Goal: Task Accomplishment & Management: Complete application form

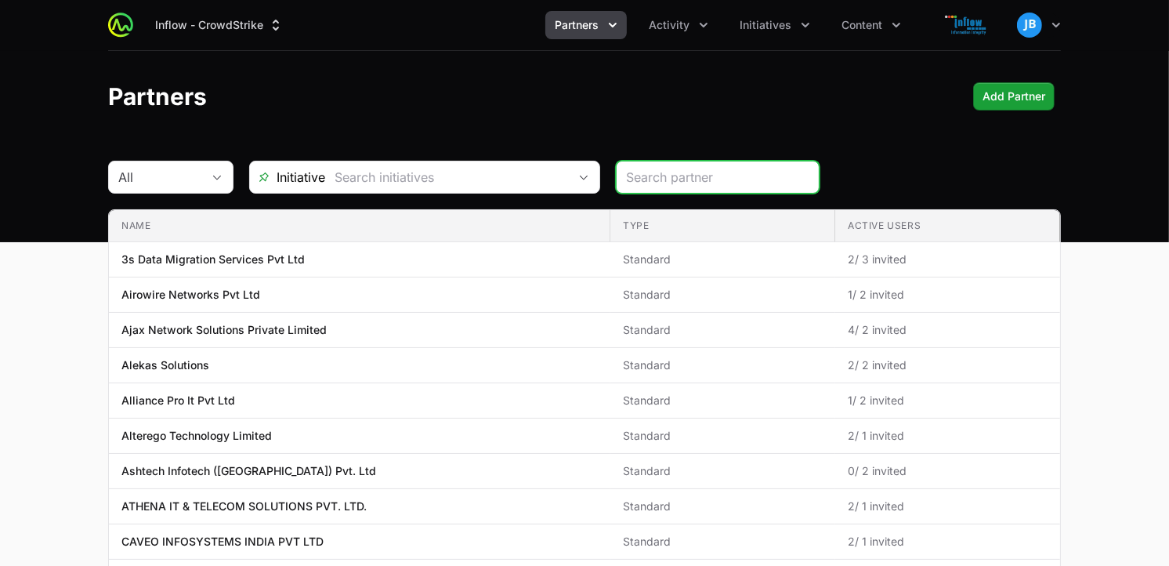
click at [654, 184] on input "search" at bounding box center [717, 177] width 183 height 19
type input "rubik"
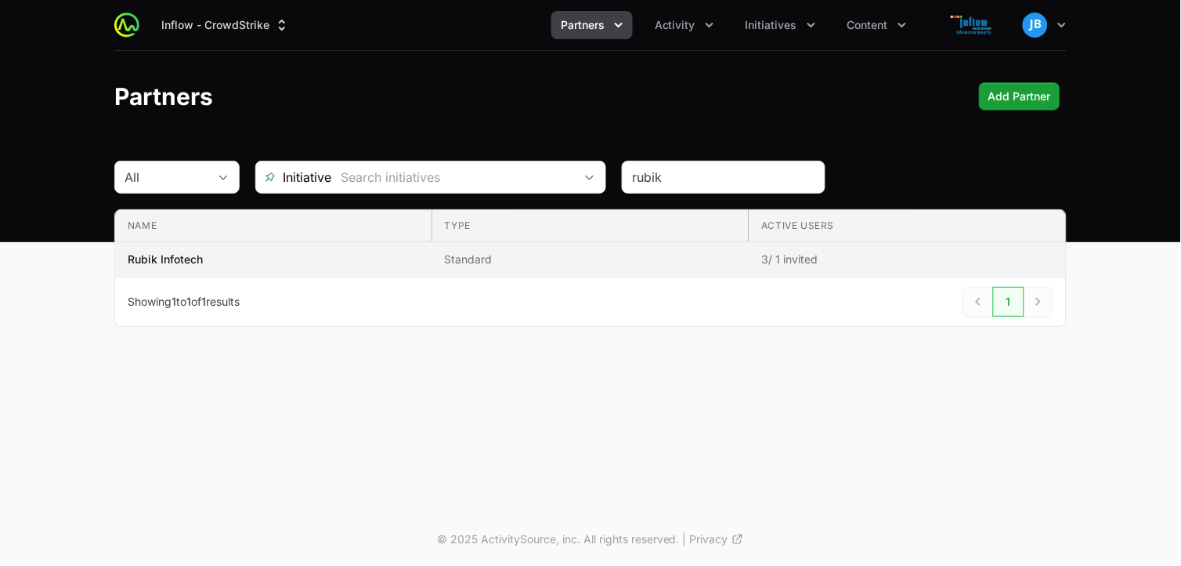
click at [188, 259] on p "Rubik Infotech" at bounding box center [165, 259] width 75 height 16
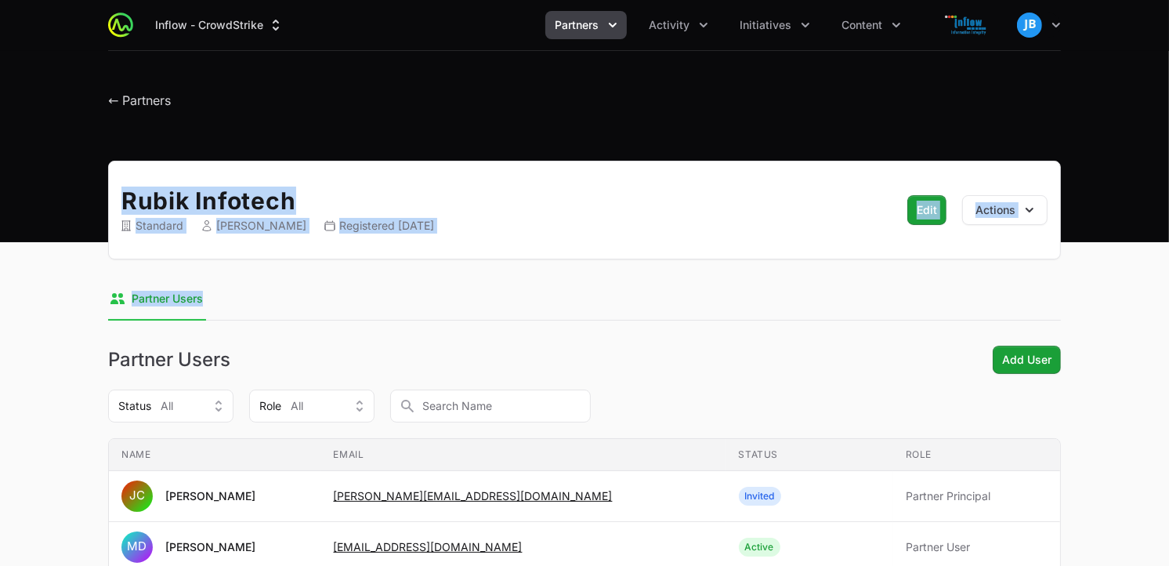
drag, startPoint x: 1168, startPoint y: 136, endPoint x: 1184, endPoint y: 290, distance: 155.2
click at [1169, 290] on html "Inflow - CrowdStrike Partners Activity Initiatives Content Open user menu Open …" at bounding box center [584, 407] width 1169 height 815
drag, startPoint x: 1184, startPoint y: 290, endPoint x: 1066, endPoint y: 146, distance: 186.5
click at [1066, 146] on div "Inflow - CrowdStrike Partners Activity Initiatives Content Open user menu Open …" at bounding box center [584, 121] width 1169 height 242
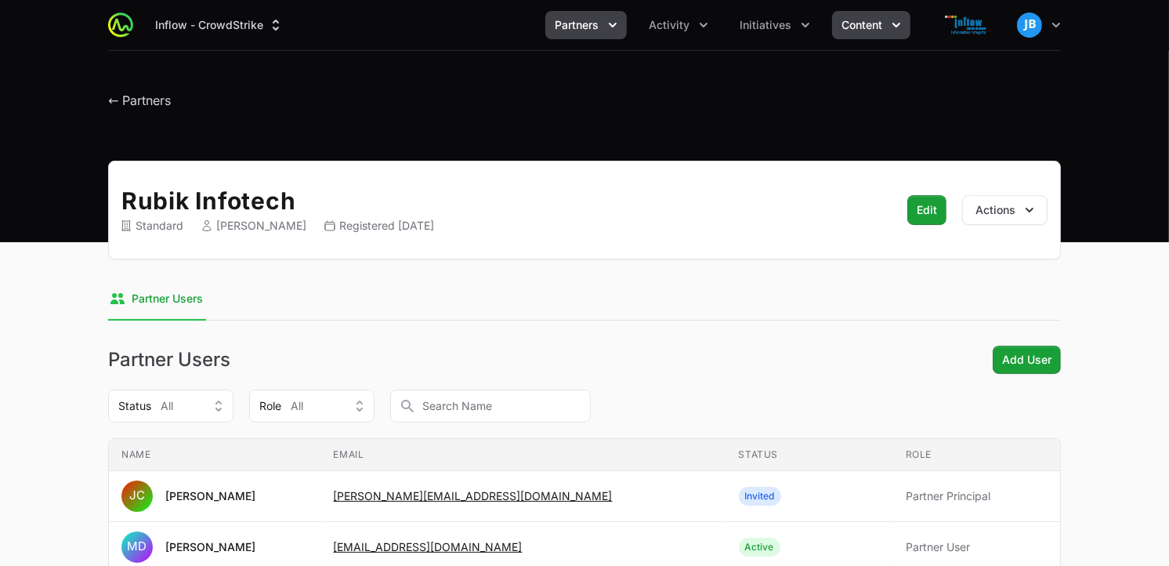
click at [895, 24] on icon "Content menu" at bounding box center [896, 25] width 16 height 16
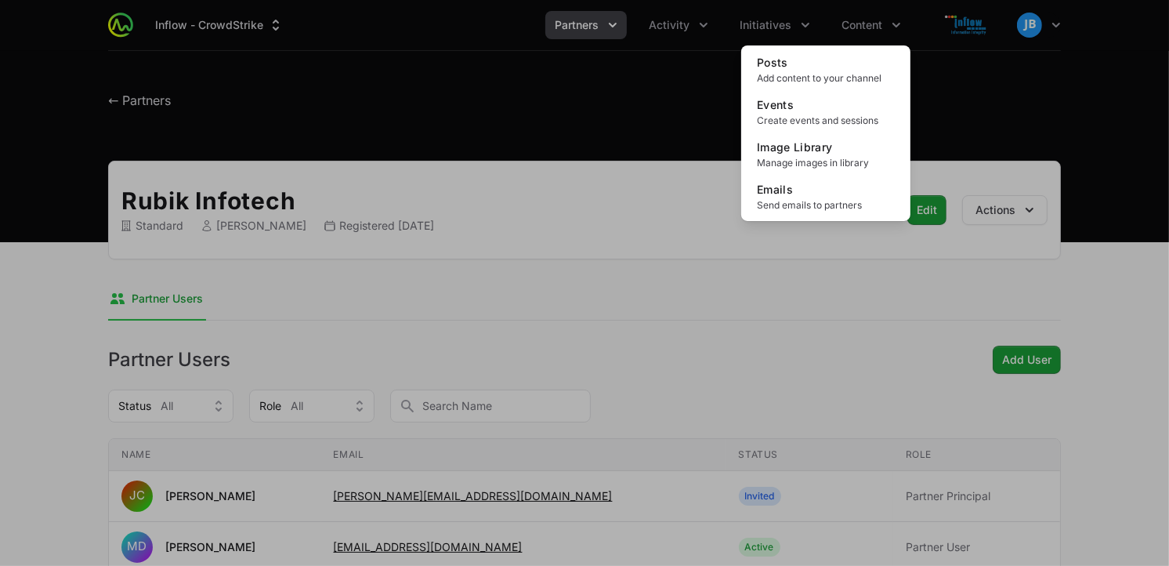
click at [677, 28] on div "Content menu" at bounding box center [584, 283] width 1169 height 566
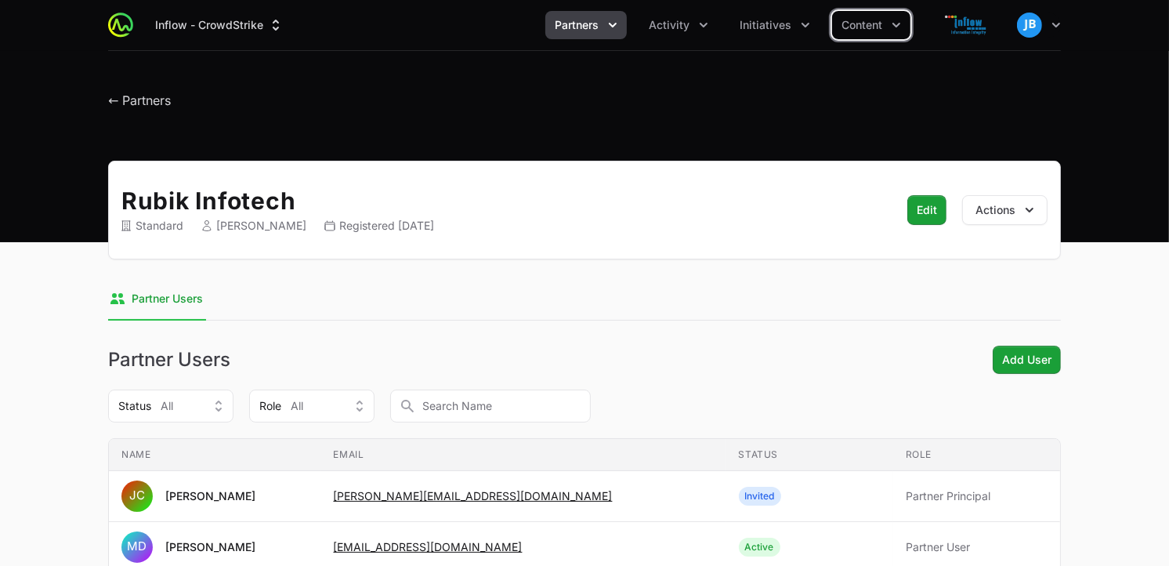
click at [677, 28] on span "Activity" at bounding box center [669, 25] width 41 height 16
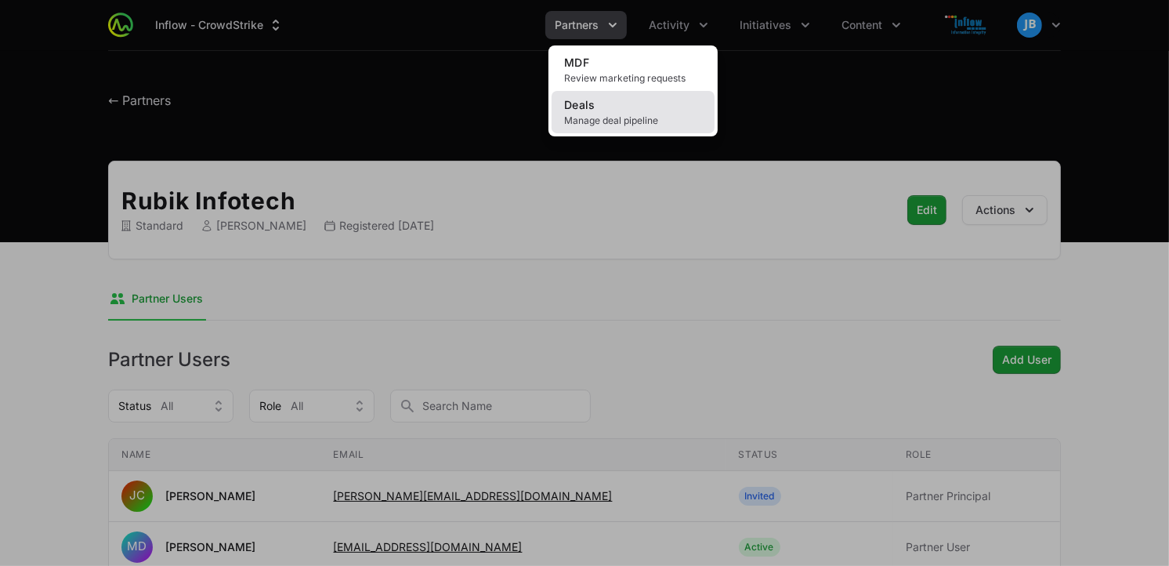
click at [624, 119] on span "Manage deal pipeline" at bounding box center [633, 120] width 138 height 13
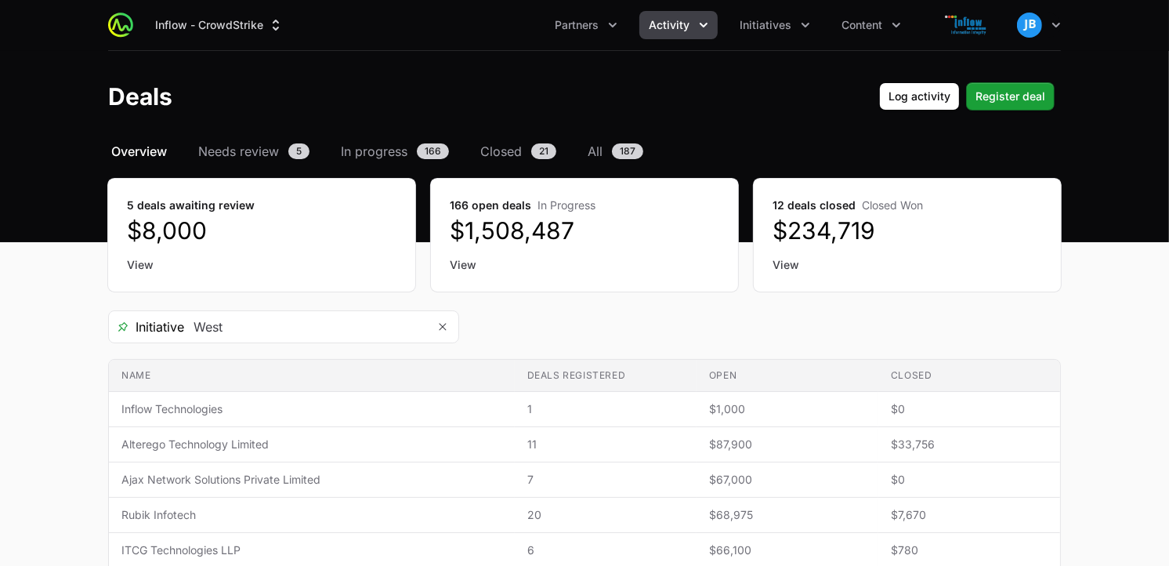
click at [1003, 81] on header "Deals Log activity Log activity Register deal Register deal" at bounding box center [584, 96] width 1169 height 91
click at [1005, 91] on span "Register deal" at bounding box center [1010, 96] width 70 height 19
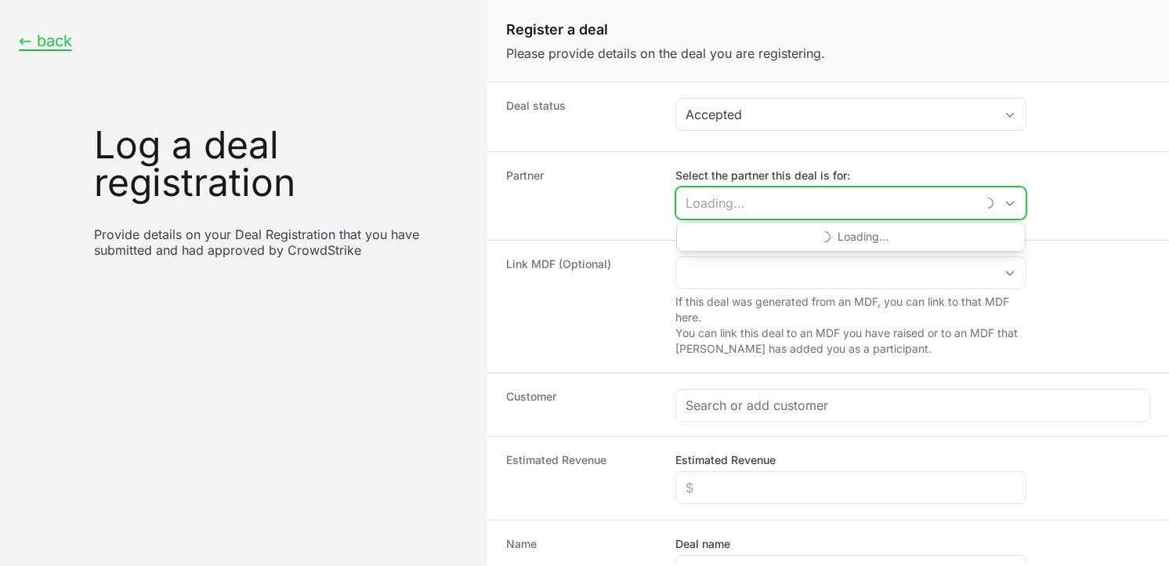
click at [730, 198] on input "Select the partner this deal is for:" at bounding box center [825, 202] width 299 height 31
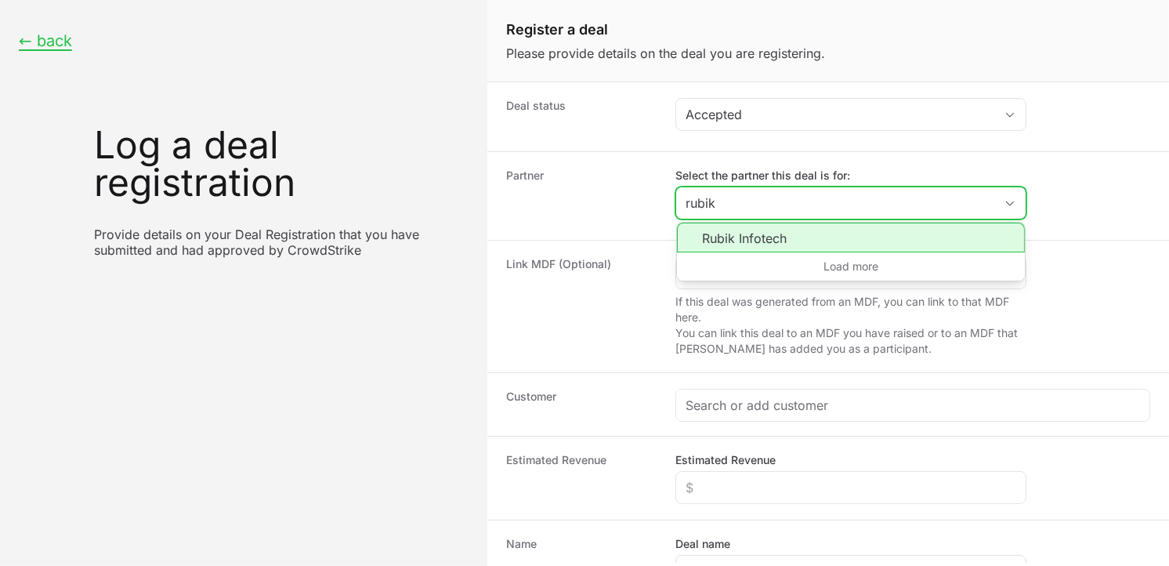
click at [744, 240] on li "Rubik Infotech" at bounding box center [851, 237] width 348 height 30
type input "Rubik Infotech"
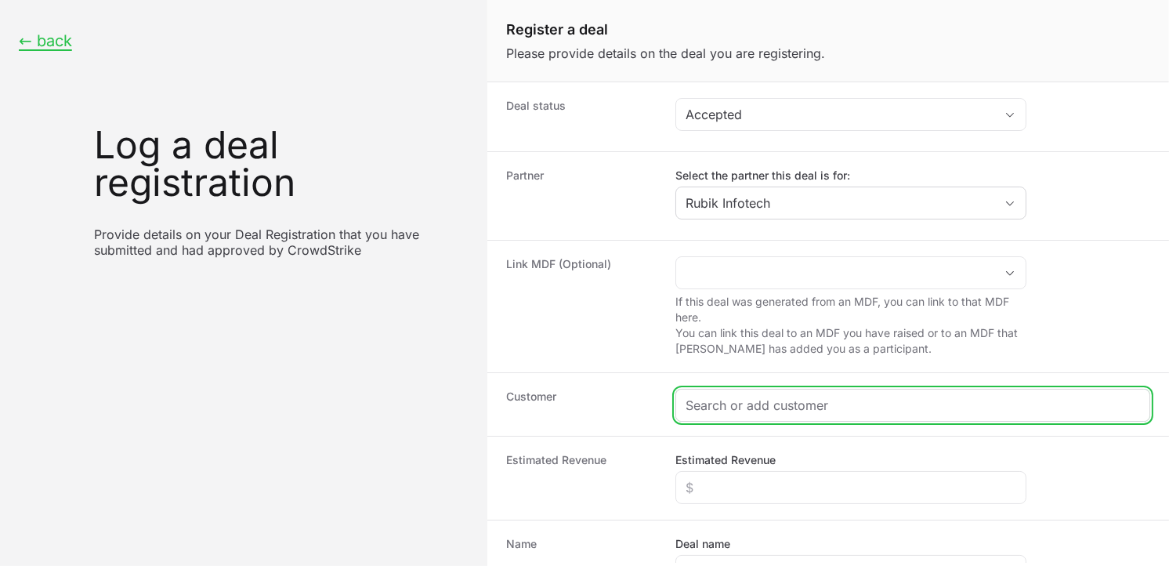
click at [721, 399] on input "Create activity form" at bounding box center [912, 405] width 454 height 19
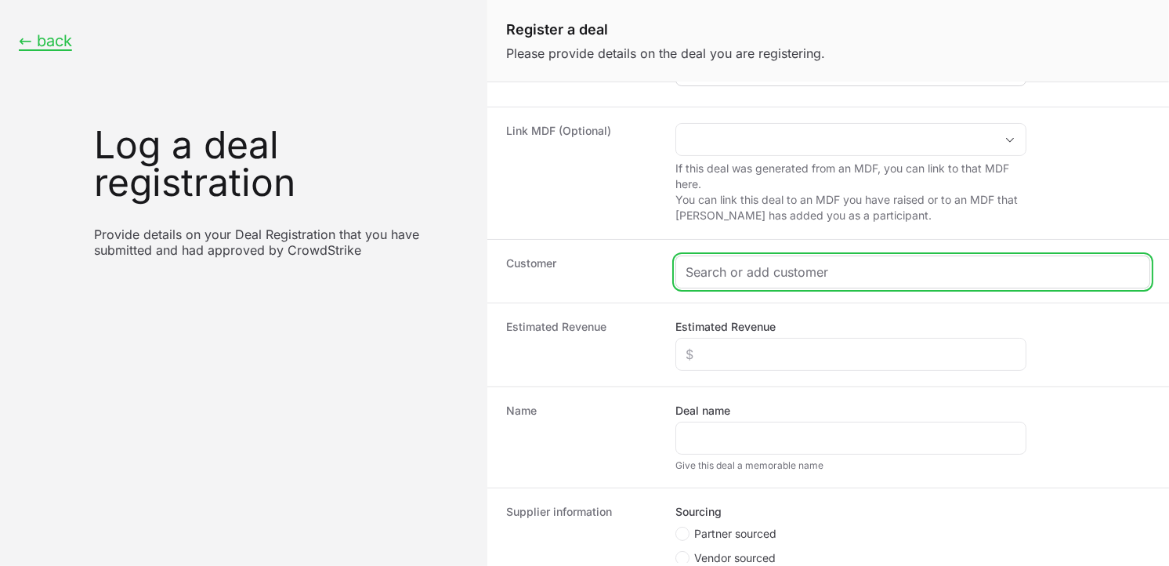
scroll to position [139, 0]
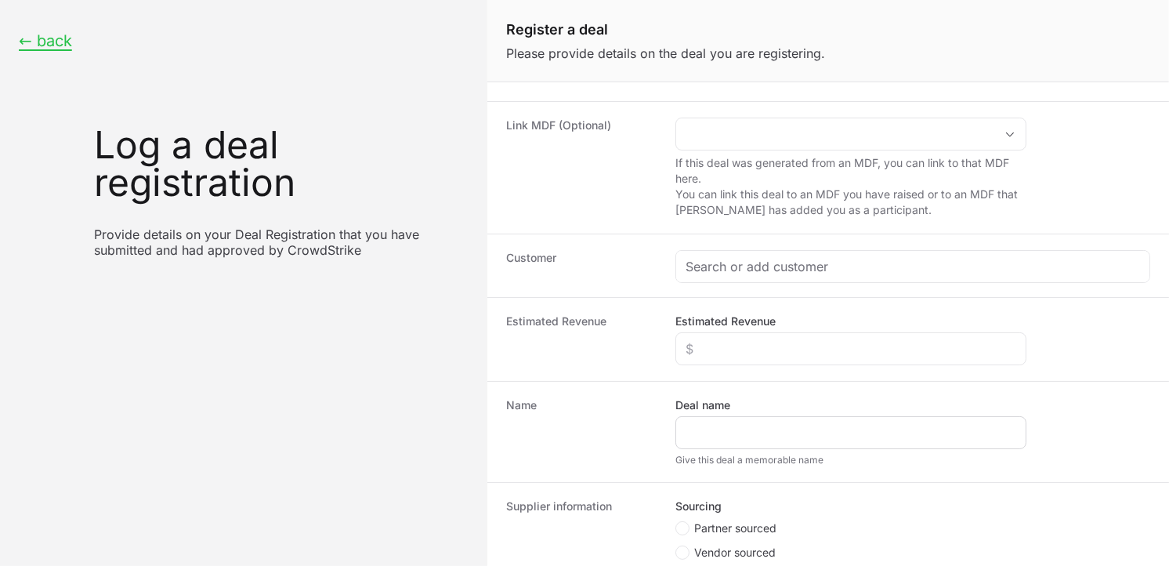
click at [772, 418] on div "Create activity form" at bounding box center [850, 432] width 351 height 33
click at [770, 423] on input "Deal name" at bounding box center [850, 432] width 331 height 19
paste input "Brillare Science Ltd"
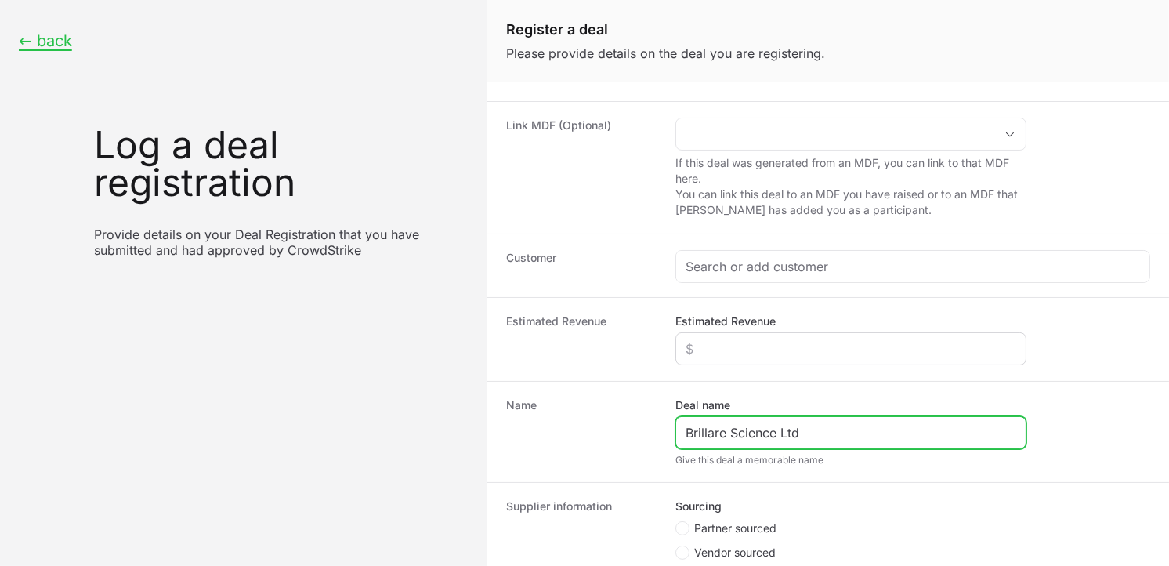
type input "Brillare Science Ltd"
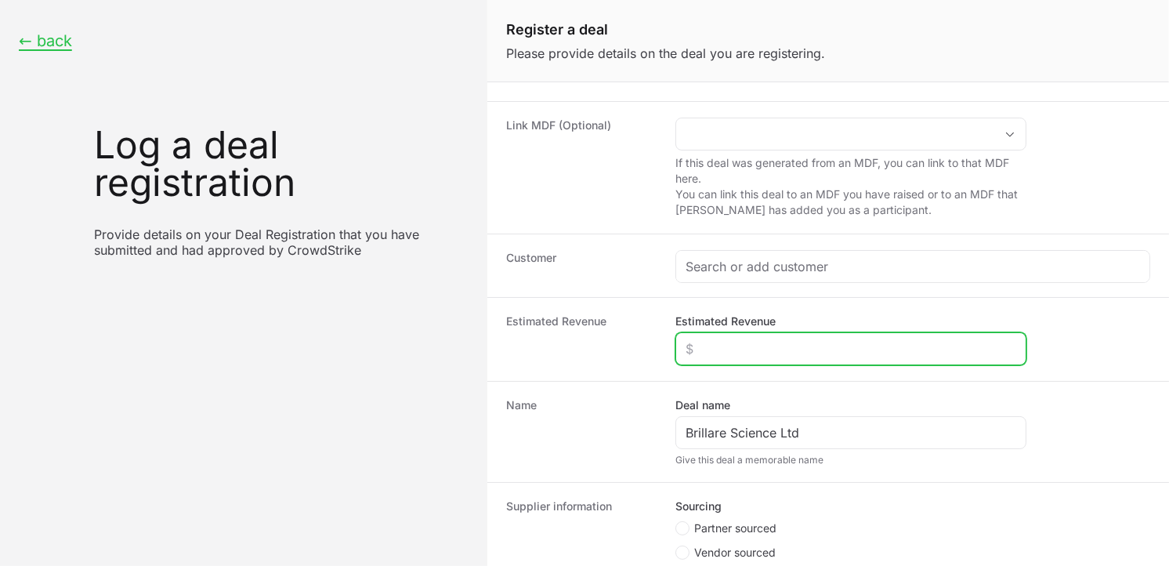
click at [721, 355] on input "Estimated Revenue" at bounding box center [850, 348] width 331 height 19
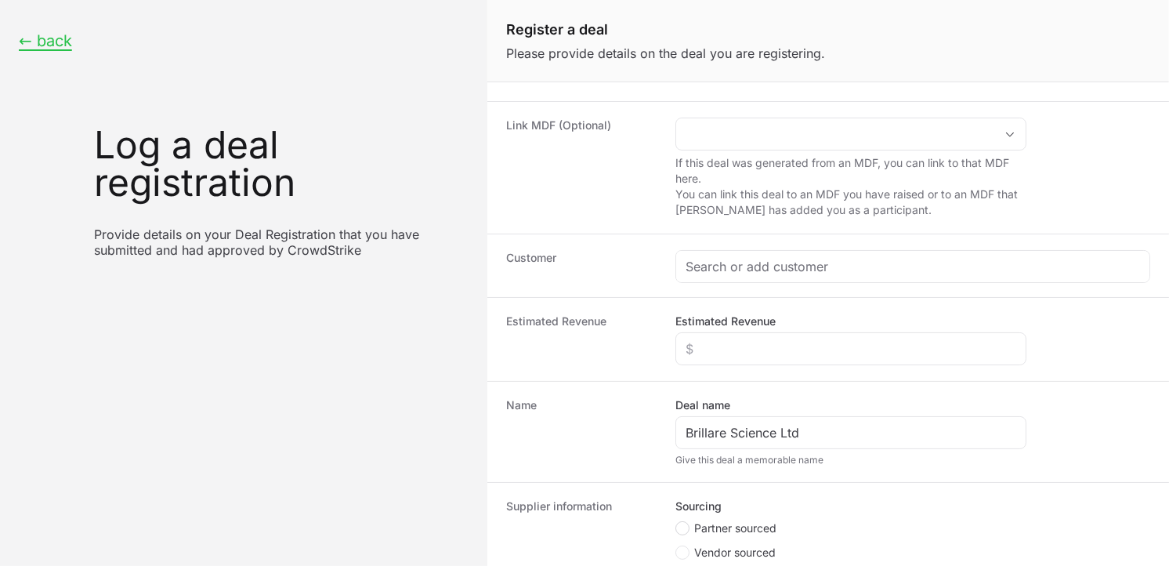
click at [679, 531] on icon "Create activity form" at bounding box center [682, 528] width 6 height 13
radio input "true"
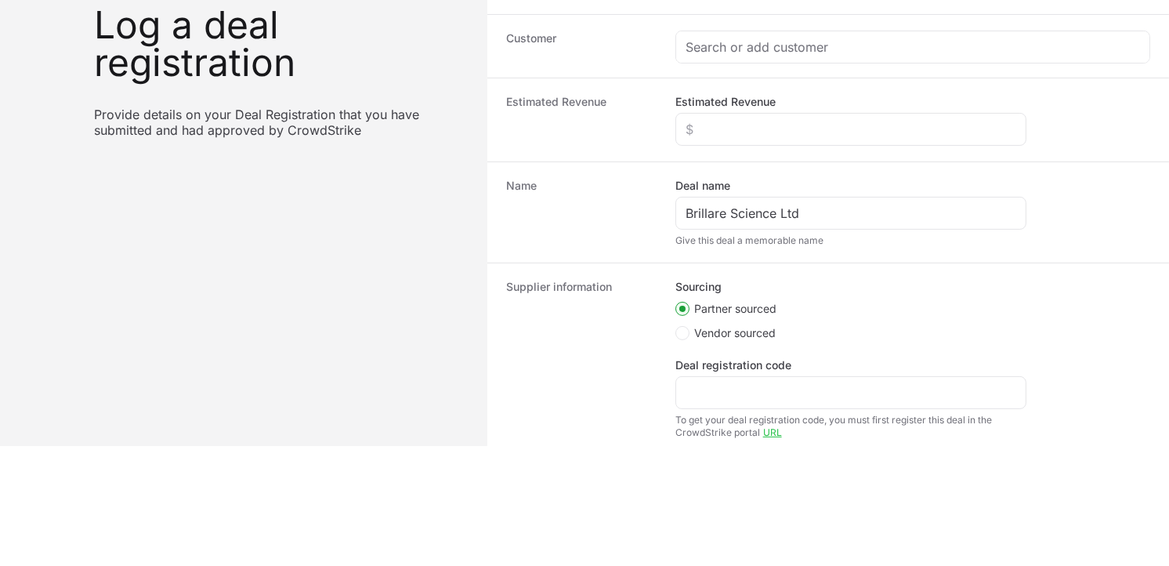
scroll to position [240, 0]
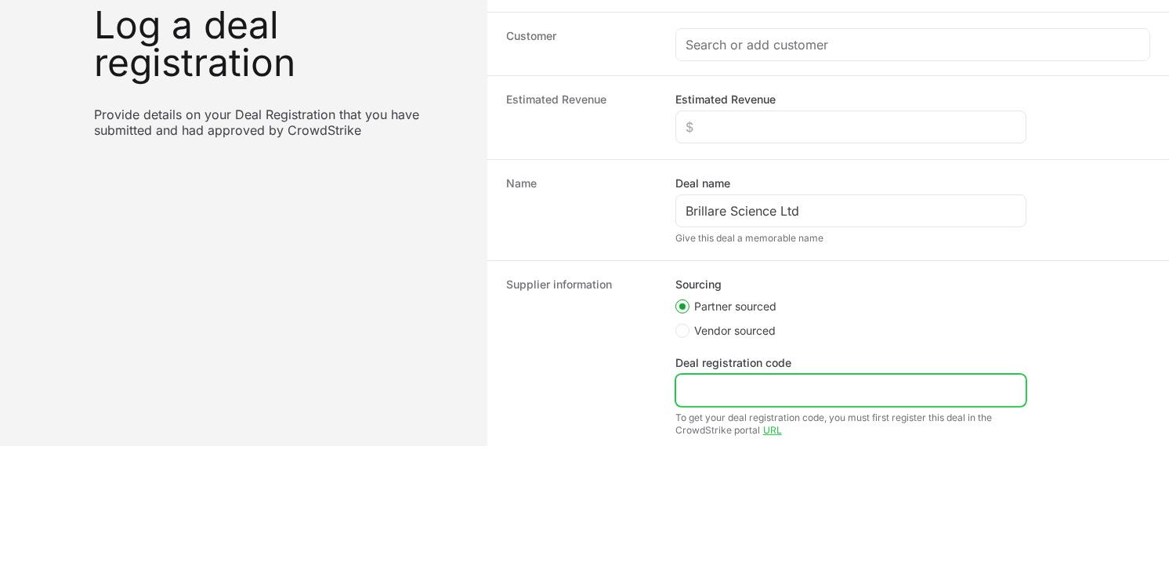
click at [725, 393] on input "Deal registration code" at bounding box center [850, 390] width 331 height 19
paste input "DR-596cc843"
type input "DR-596cc843"
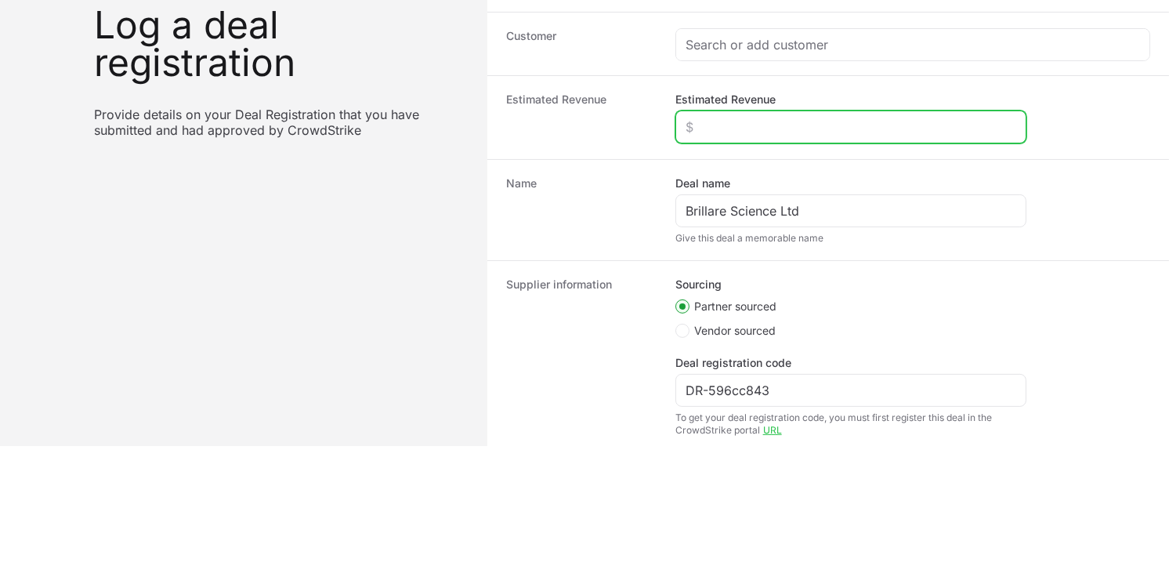
click at [743, 120] on input "Estimated Revenue" at bounding box center [850, 126] width 331 height 19
click at [951, 124] on input "Estimated Revenue" at bounding box center [850, 126] width 331 height 19
type input "$3,500"
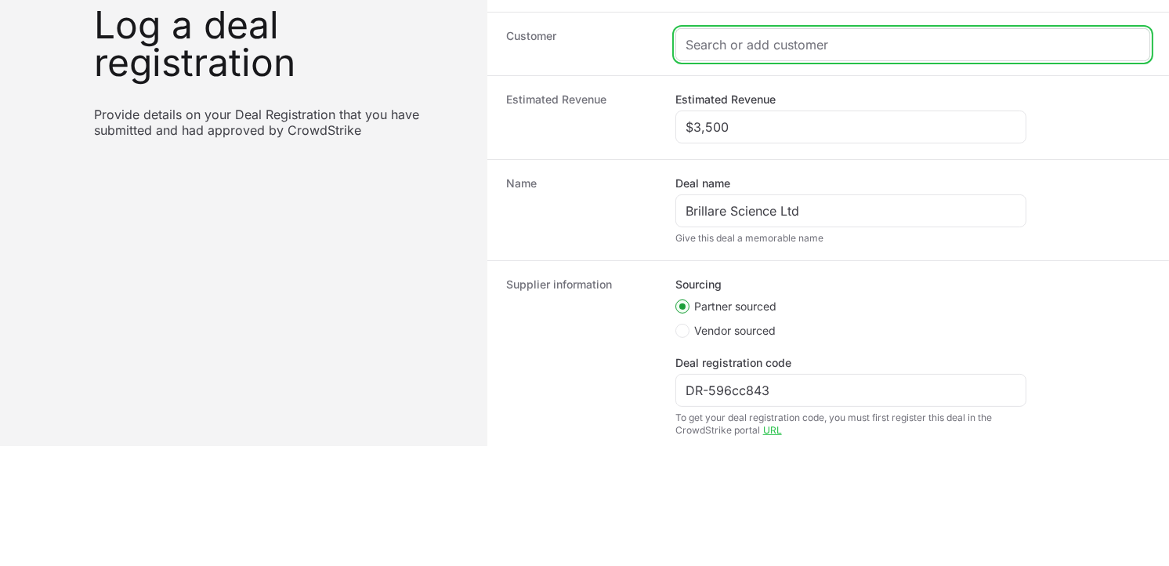
click at [897, 38] on input "Create activity form" at bounding box center [912, 44] width 454 height 19
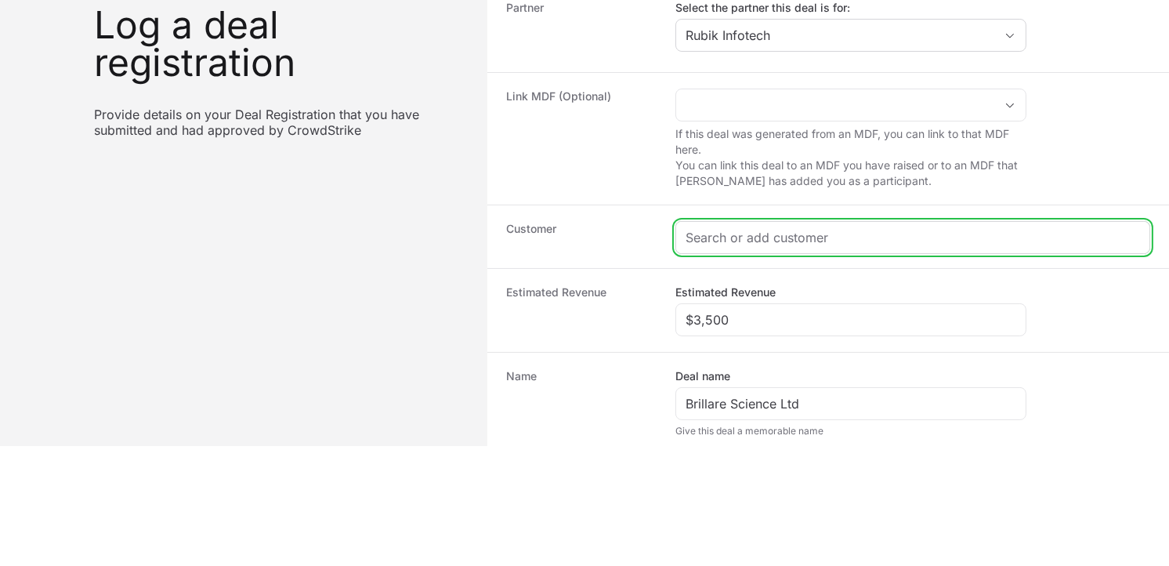
scroll to position [42, 0]
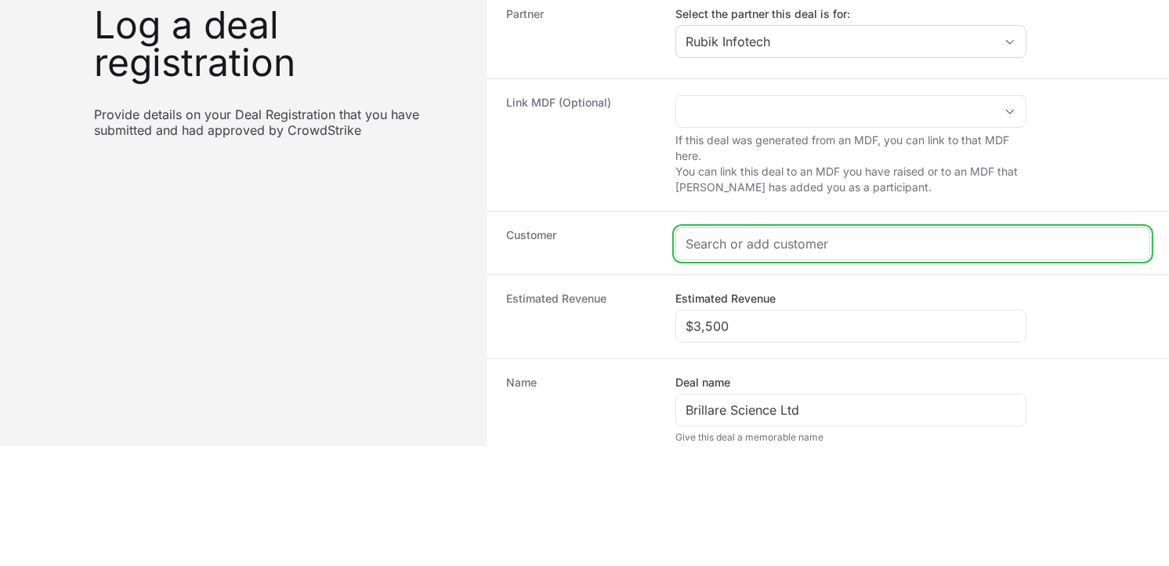
paste input "[URL][DOMAIN_NAME]"
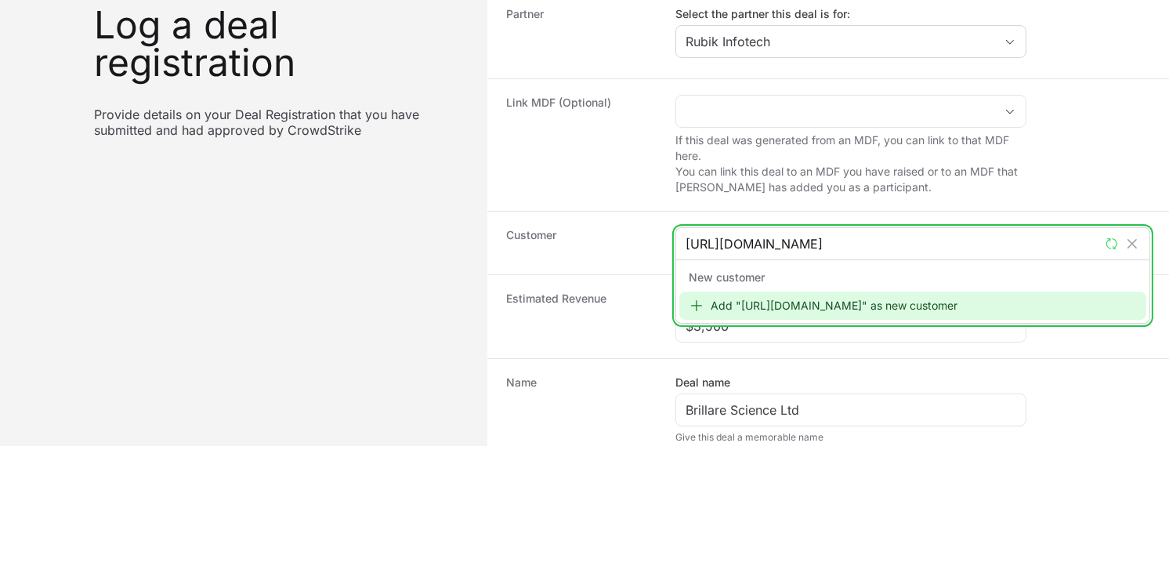
type input "[URL][DOMAIN_NAME]"
click at [698, 305] on icon "Create activity form" at bounding box center [697, 306] width 16 height 16
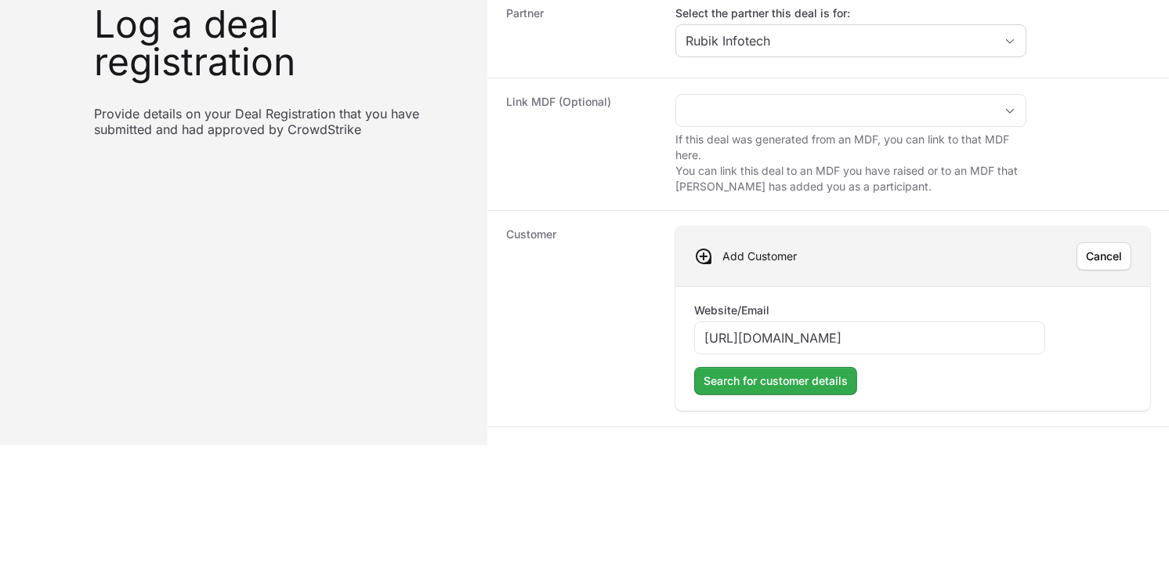
type input "[URL][DOMAIN_NAME]"
click at [771, 381] on span "Search for customer details" at bounding box center [775, 380] width 144 height 19
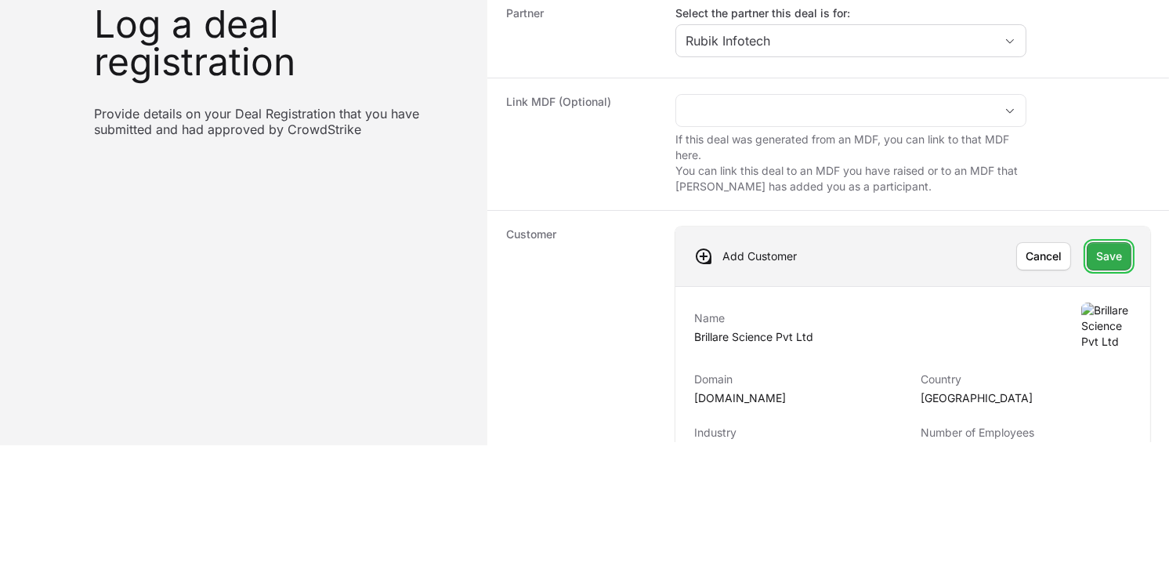
click at [1096, 255] on span "Save" at bounding box center [1109, 256] width 26 height 19
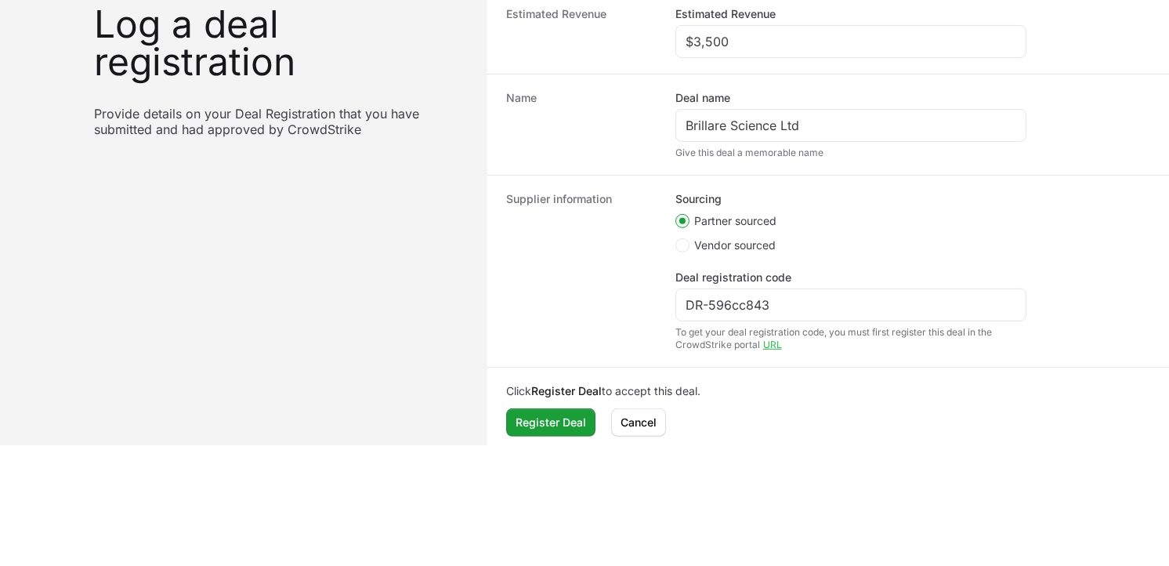
scroll to position [440, 0]
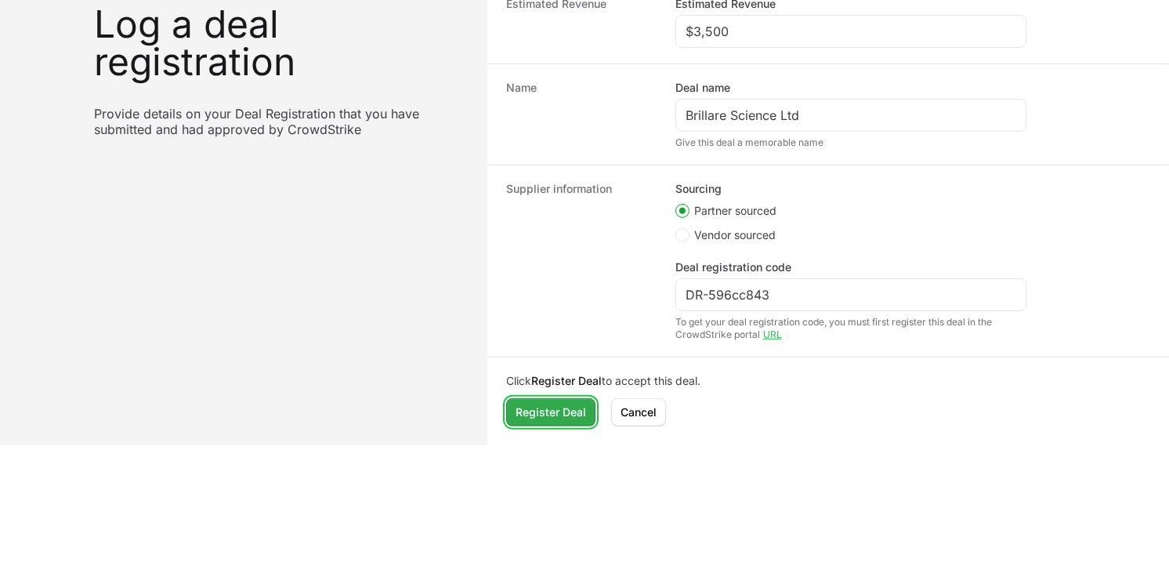
click at [533, 416] on span "Register Deal" at bounding box center [550, 412] width 70 height 19
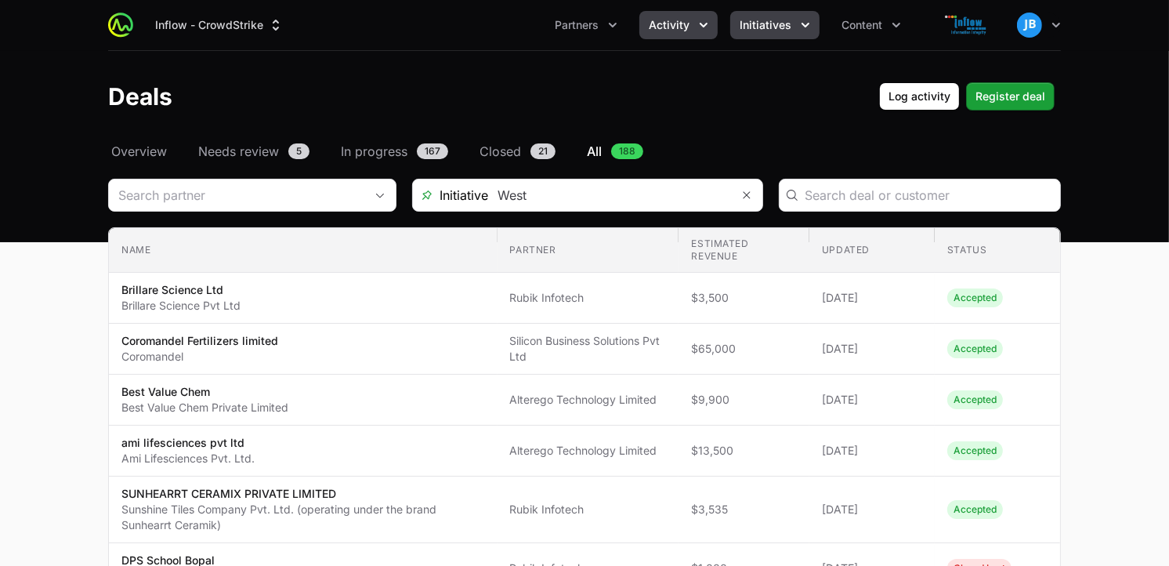
click at [793, 27] on button "Initiatives" at bounding box center [774, 25] width 89 height 28
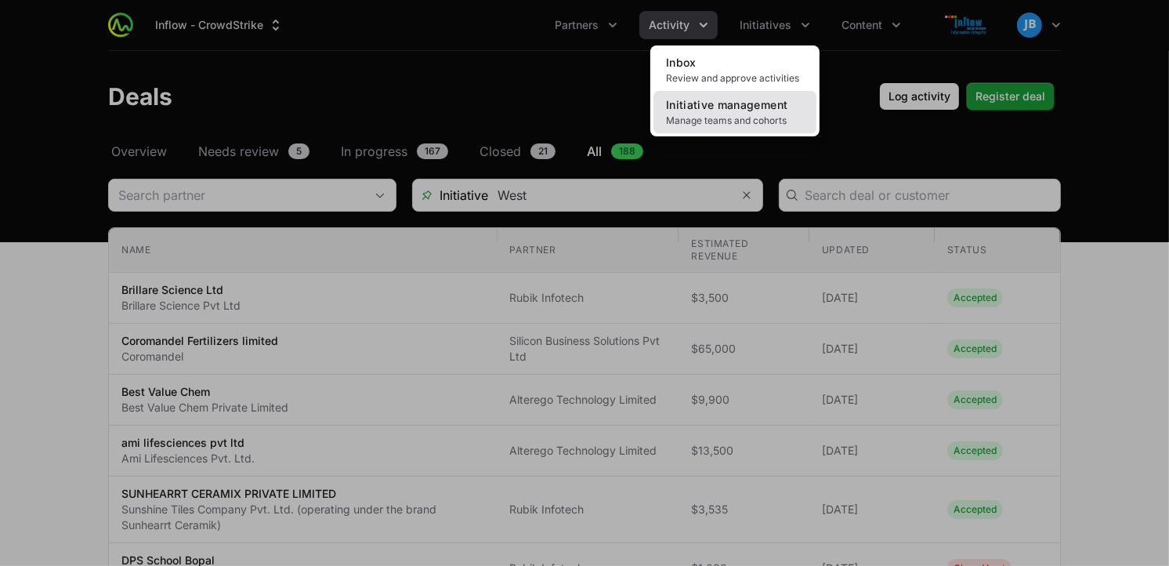
click at [719, 107] on span "Initiative management" at bounding box center [726, 104] width 121 height 13
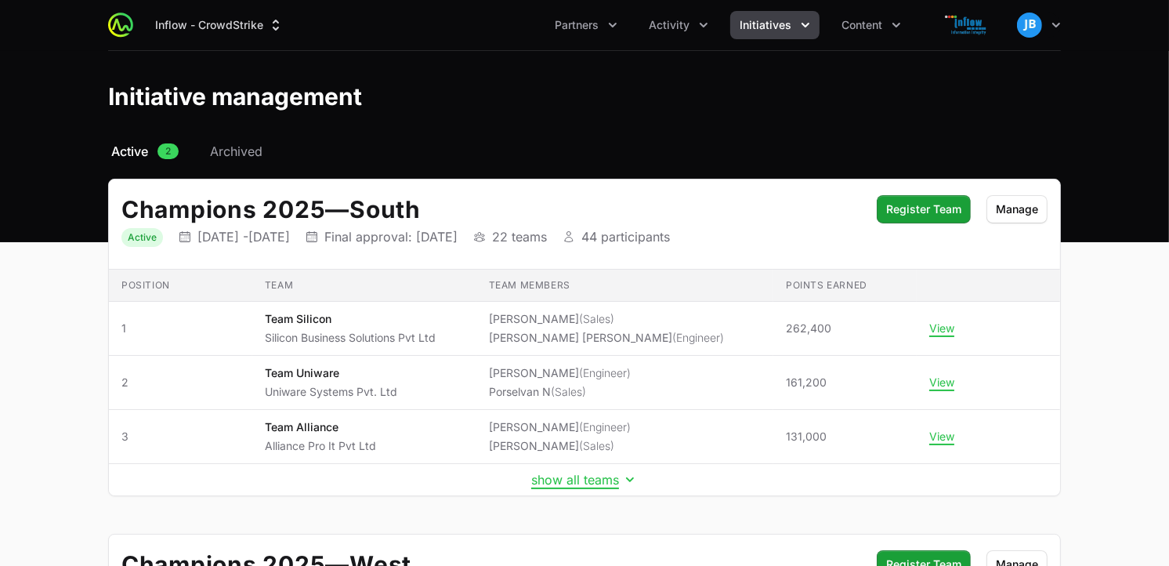
click at [1166, 182] on main "Select a tab Active Archived Active 2 Archived Champions 2025 — South Status Ac…" at bounding box center [584, 515] width 1169 height 747
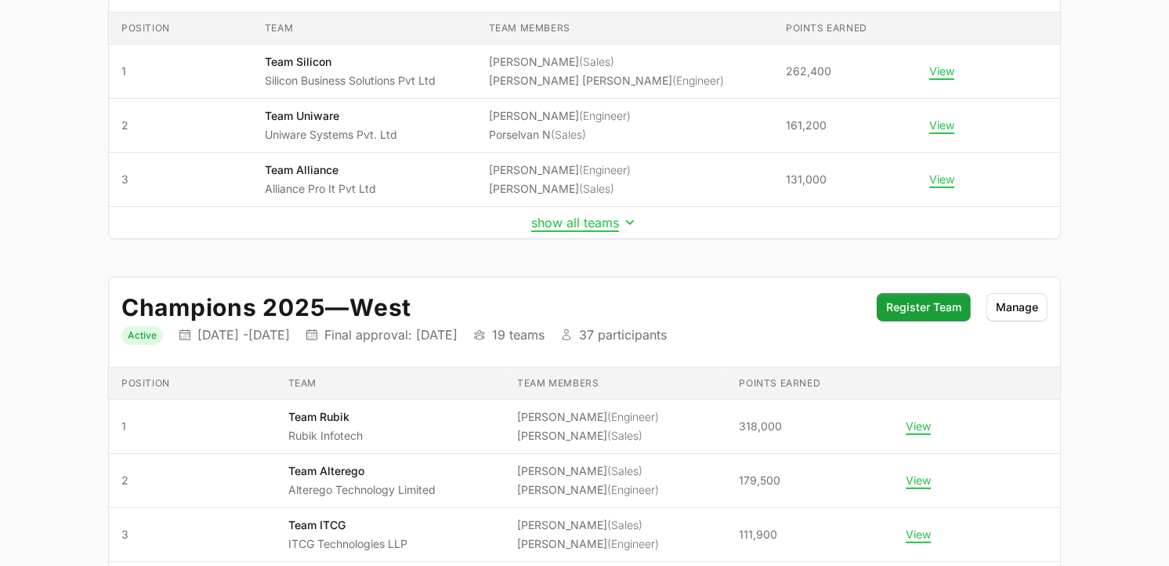
scroll to position [260, 0]
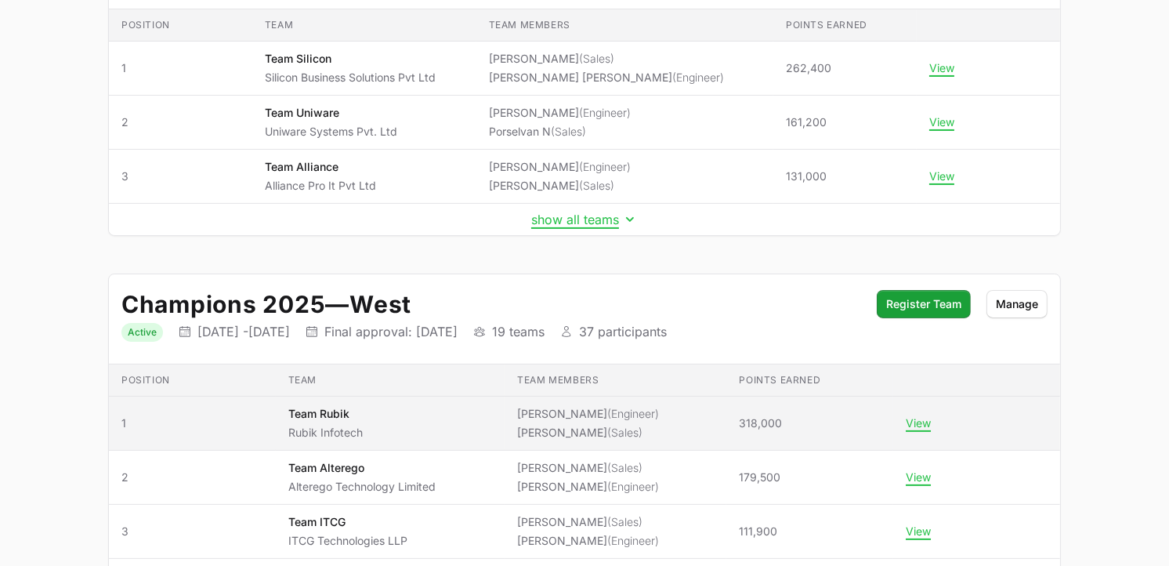
drag, startPoint x: 739, startPoint y: 421, endPoint x: 771, endPoint y: 421, distance: 31.3
click at [771, 421] on span "318,000" at bounding box center [760, 423] width 43 height 16
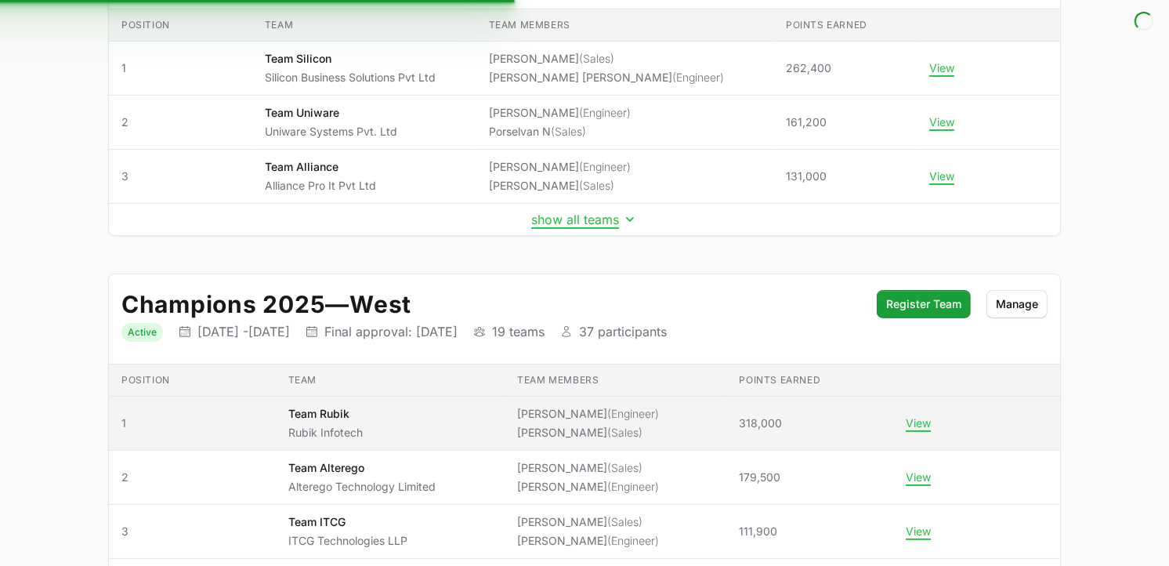
drag, startPoint x: 771, startPoint y: 421, endPoint x: 786, endPoint y: 418, distance: 15.1
click at [786, 418] on td "Points earned 318,000" at bounding box center [809, 423] width 167 height 54
copy span "318,000"
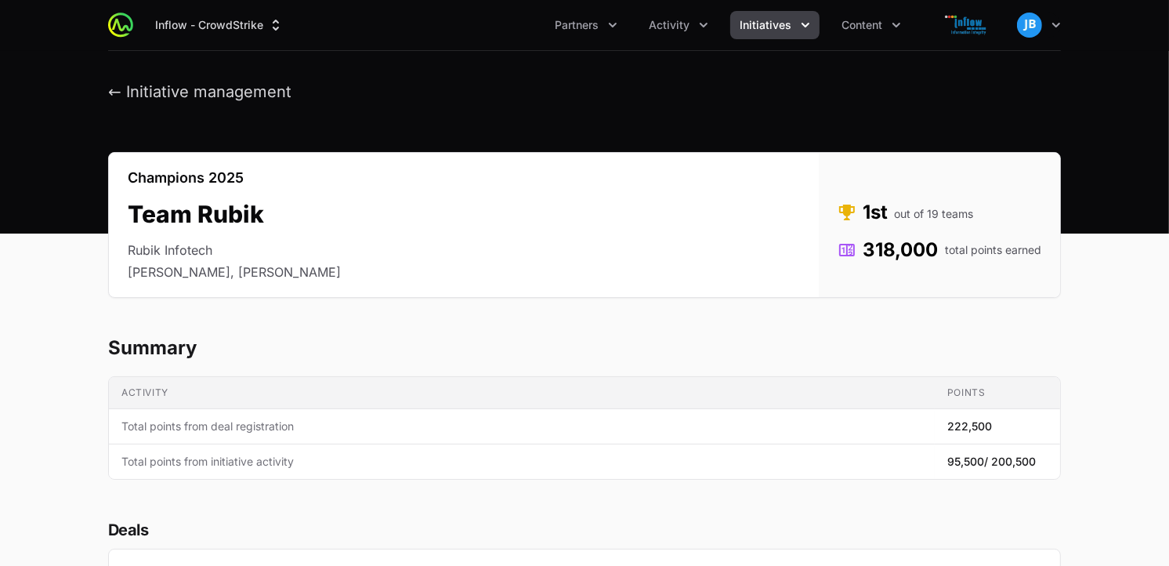
click at [813, 23] on button "Initiatives" at bounding box center [774, 25] width 89 height 28
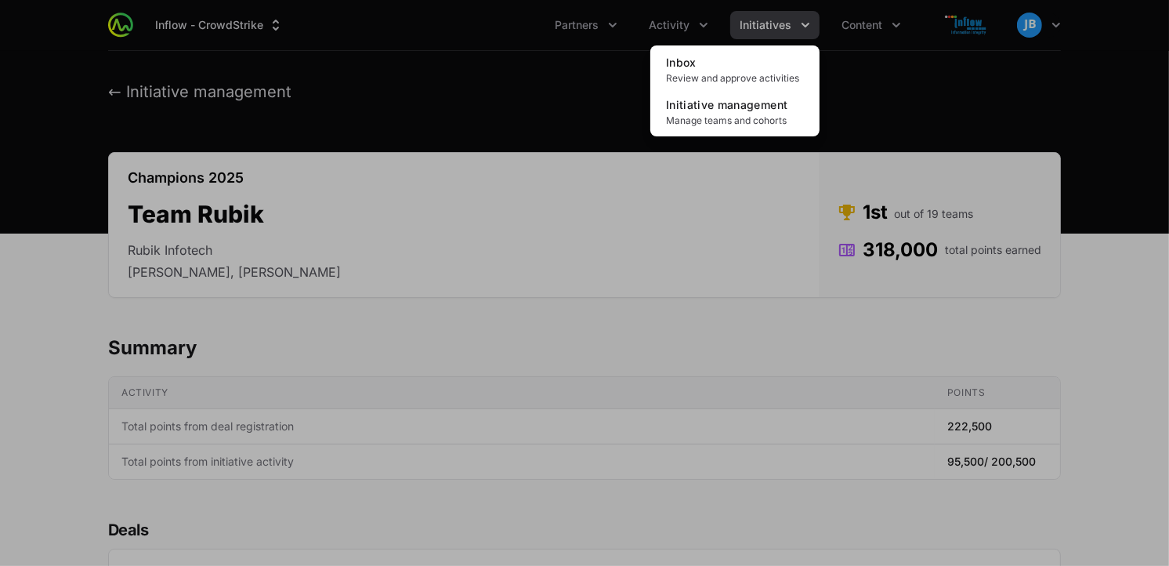
click at [689, 18] on div "Initiatives menu" at bounding box center [584, 283] width 1169 height 566
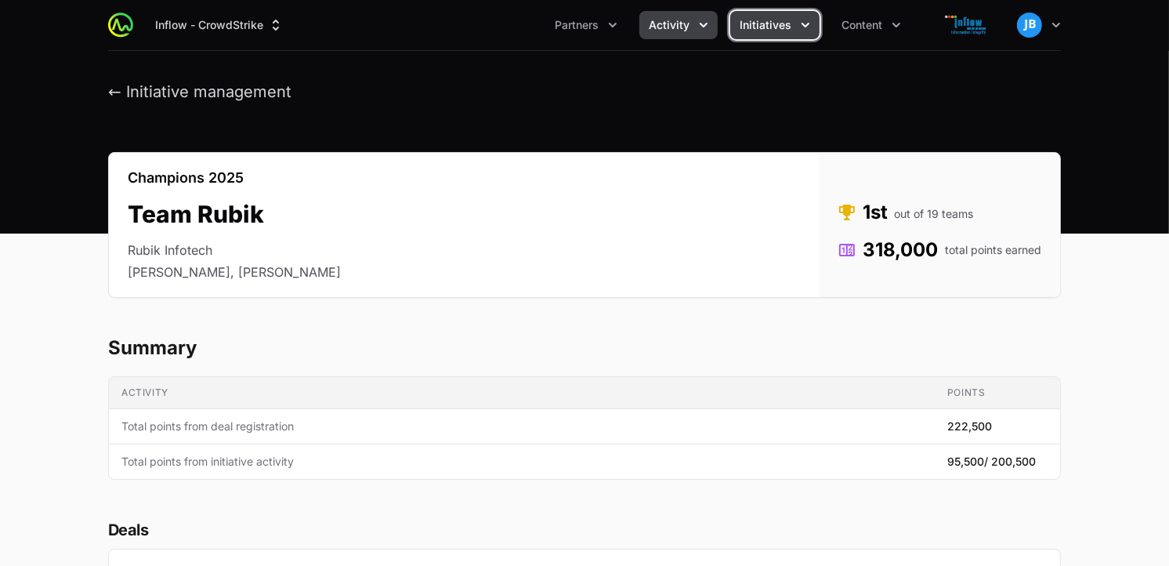
click at [686, 25] on span "Activity" at bounding box center [669, 25] width 41 height 16
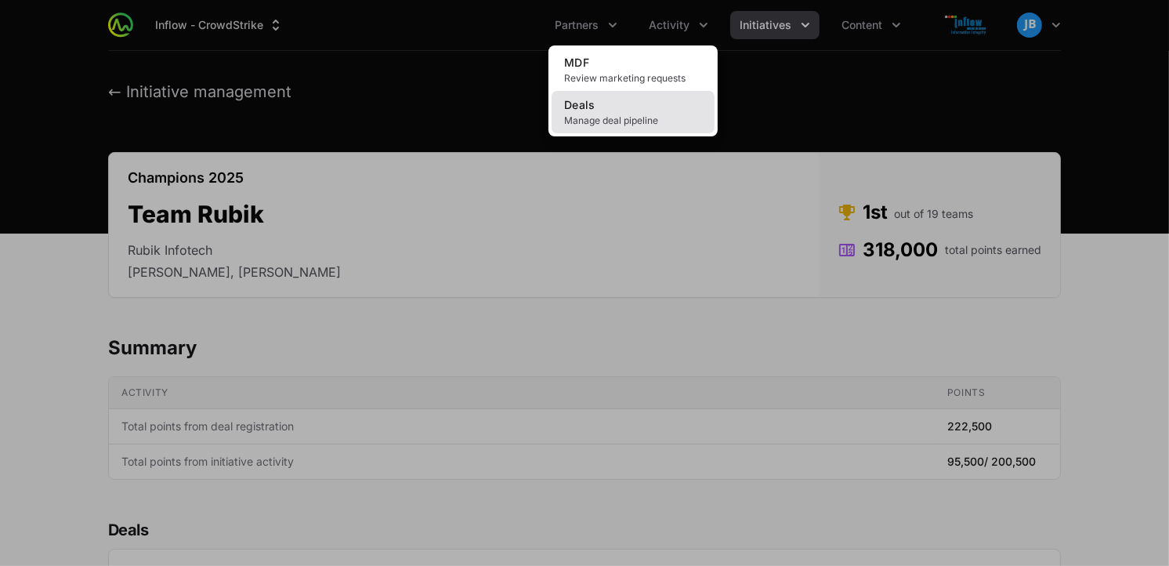
click at [653, 96] on link "Deals Manage deal pipeline" at bounding box center [632, 112] width 163 height 42
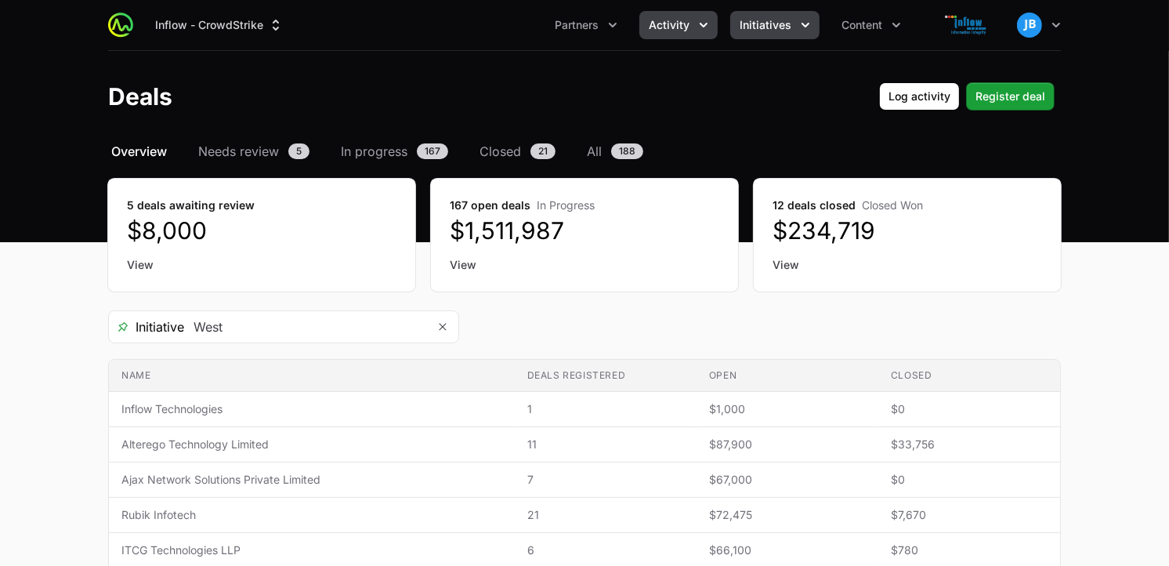
click at [801, 27] on icon "Initiatives menu" at bounding box center [805, 25] width 16 height 16
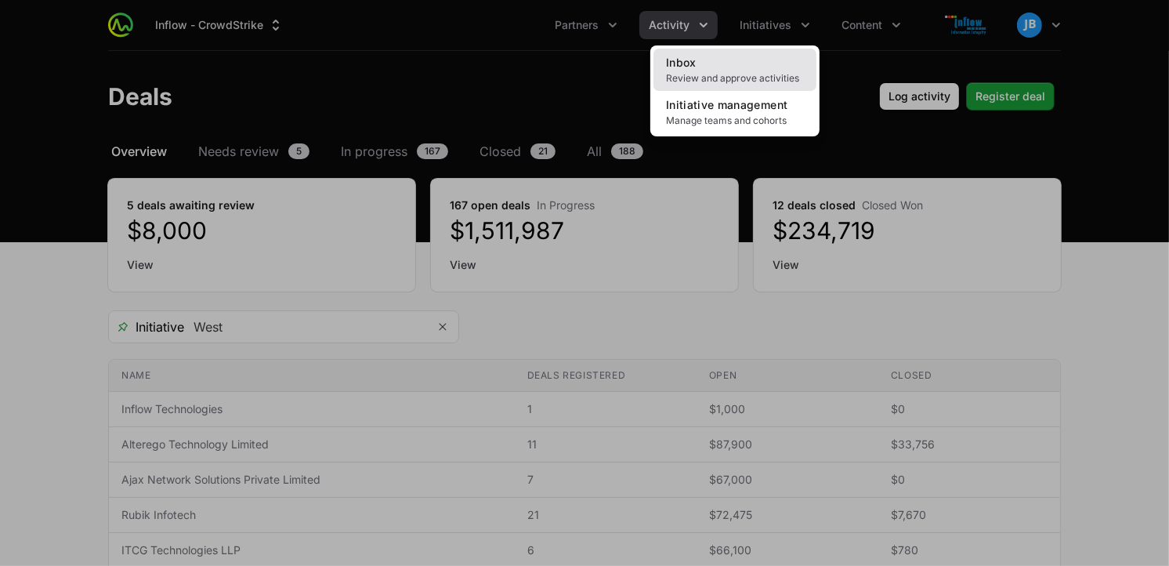
click at [755, 86] on link "Inbox Review and approve activities" at bounding box center [734, 70] width 163 height 42
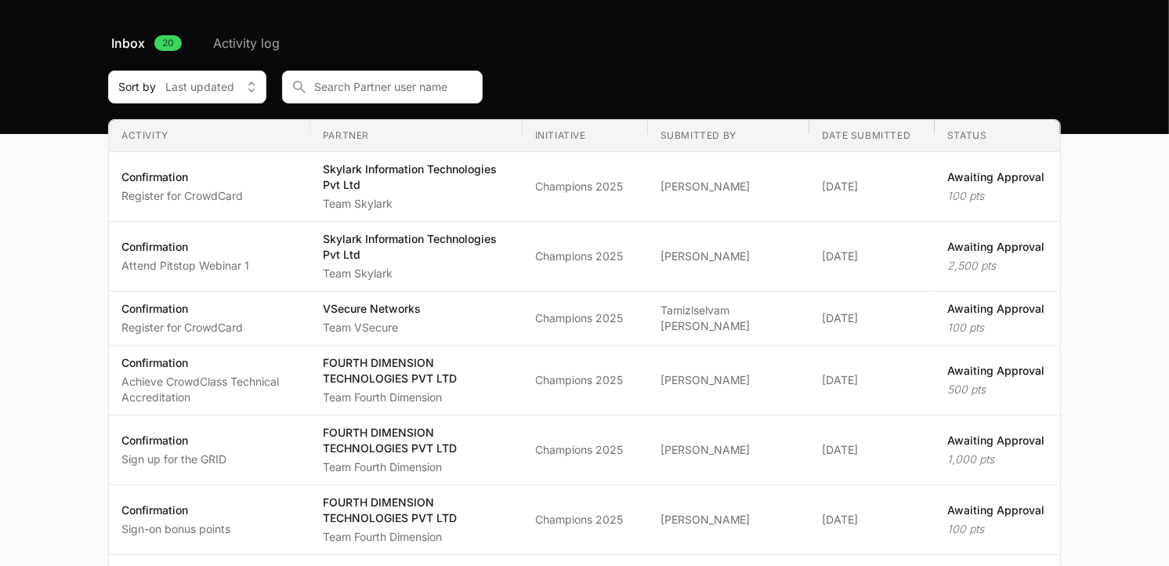
scroll to position [112, 0]
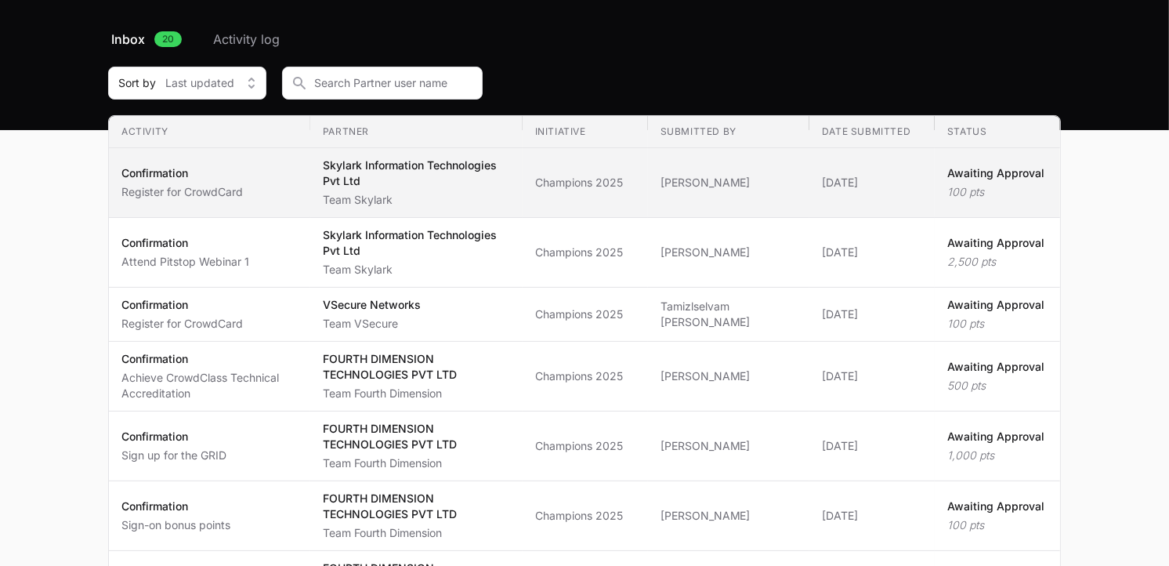
click at [677, 196] on td "Submitted by [PERSON_NAME]" at bounding box center [728, 183] width 161 height 70
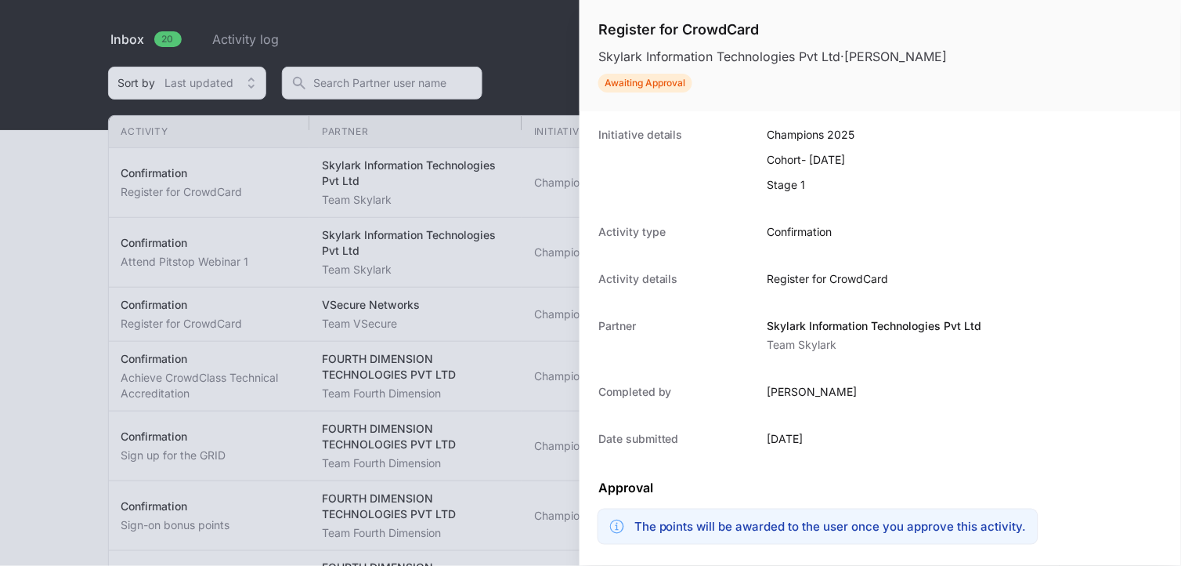
click at [498, 74] on div at bounding box center [590, 283] width 1181 height 566
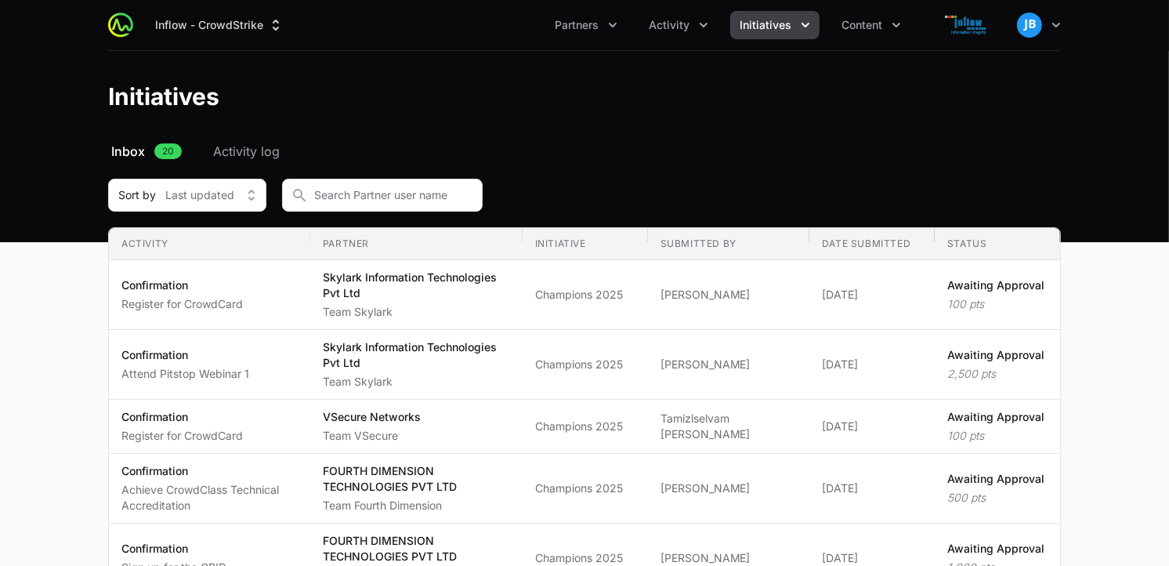
click at [799, 25] on icon "Initiatives menu" at bounding box center [805, 25] width 16 height 16
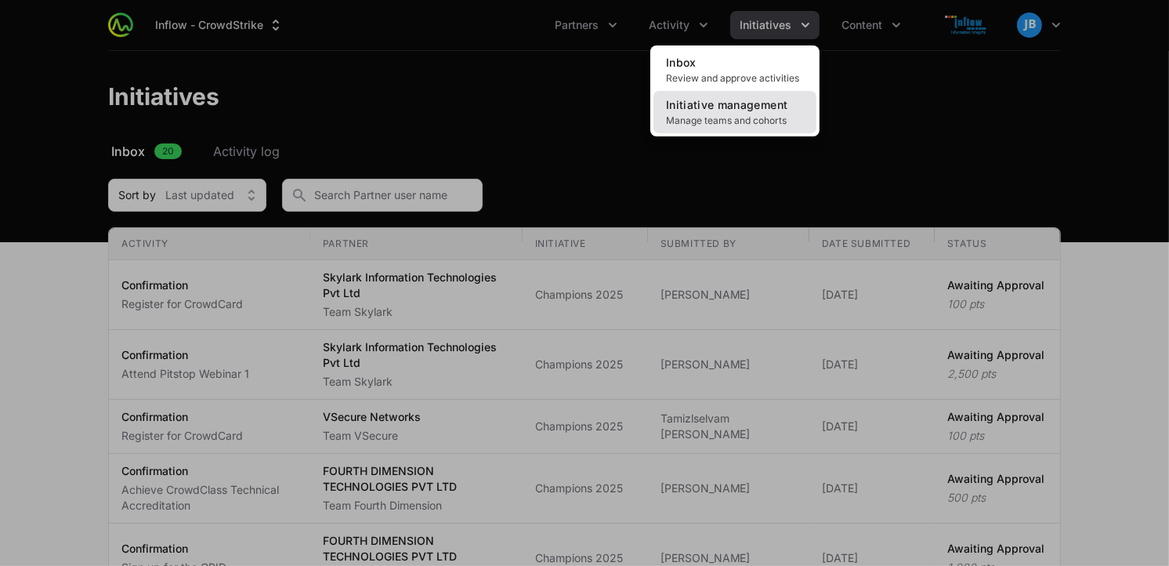
click at [746, 110] on span "Initiative management" at bounding box center [726, 104] width 121 height 13
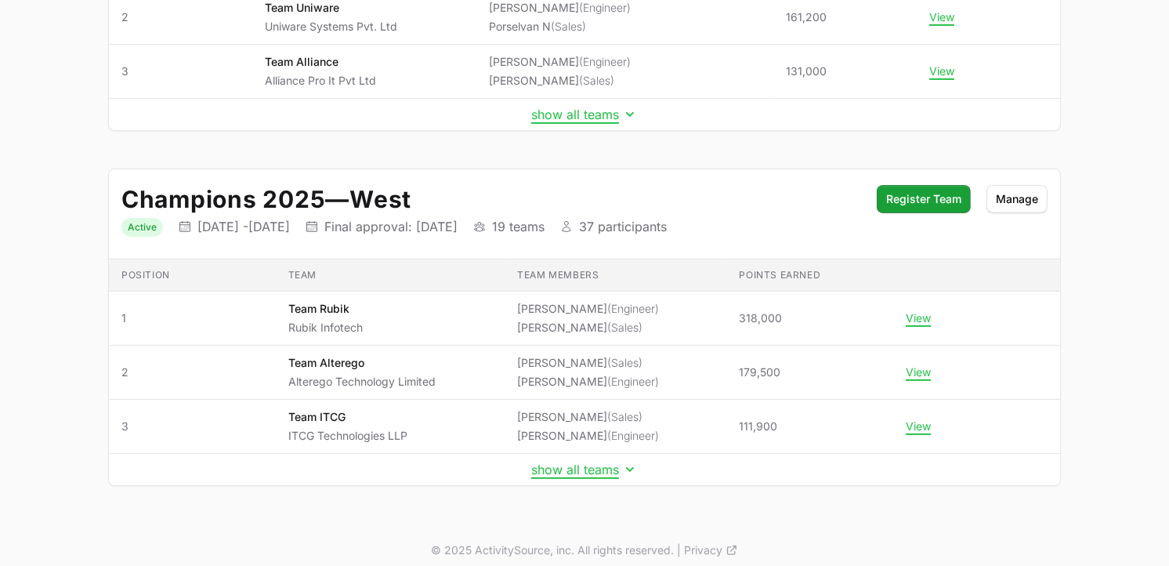
scroll to position [371, 0]
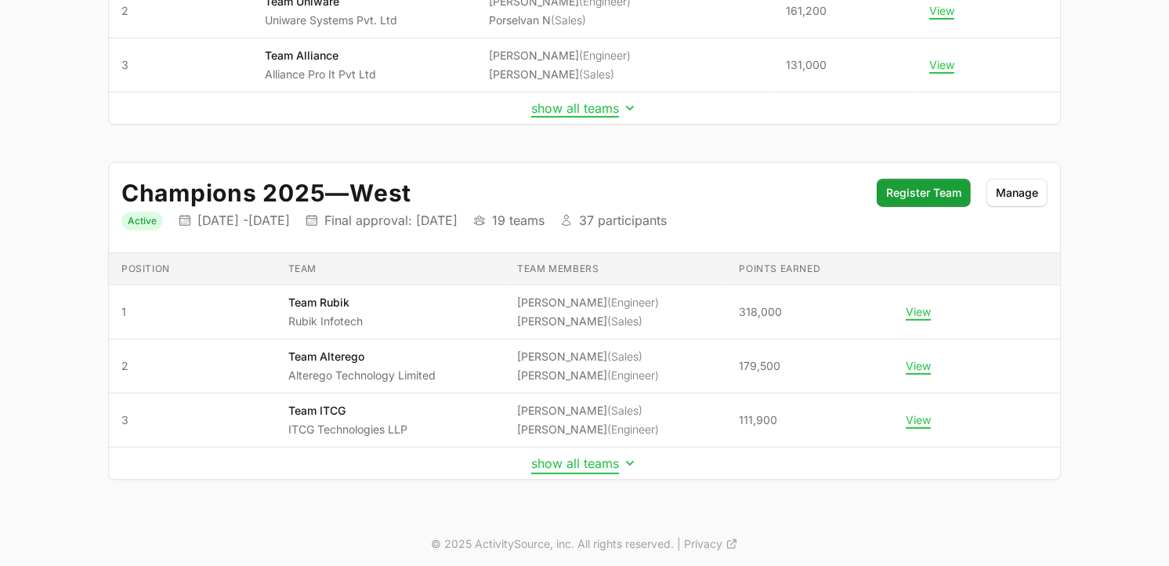
click at [635, 465] on icon "Initiative details" at bounding box center [630, 463] width 16 height 16
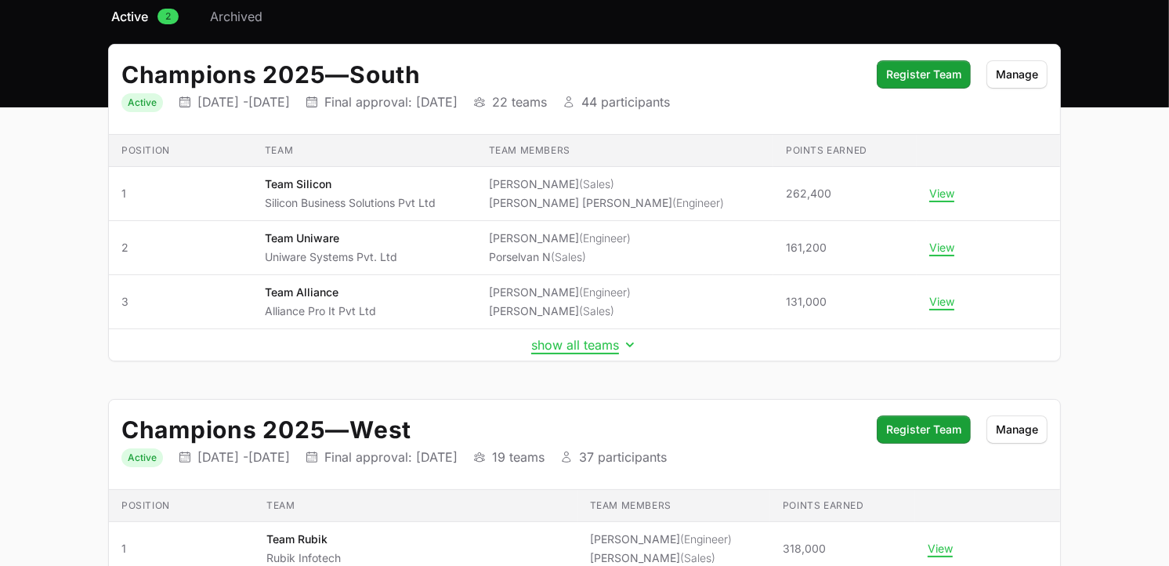
scroll to position [131, 0]
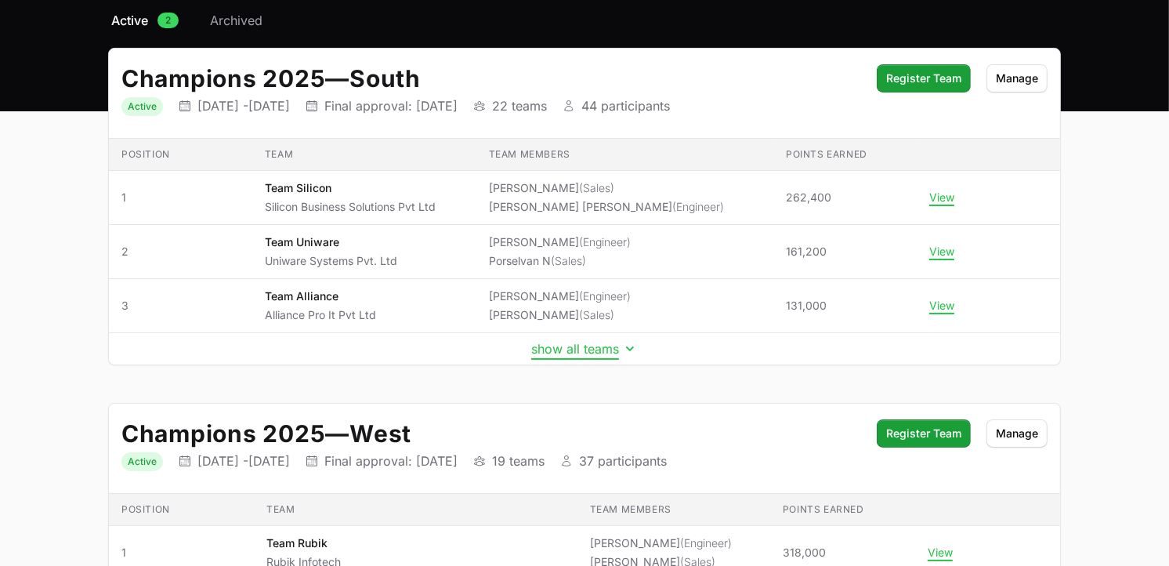
click at [612, 347] on button "show all teams" at bounding box center [584, 349] width 107 height 16
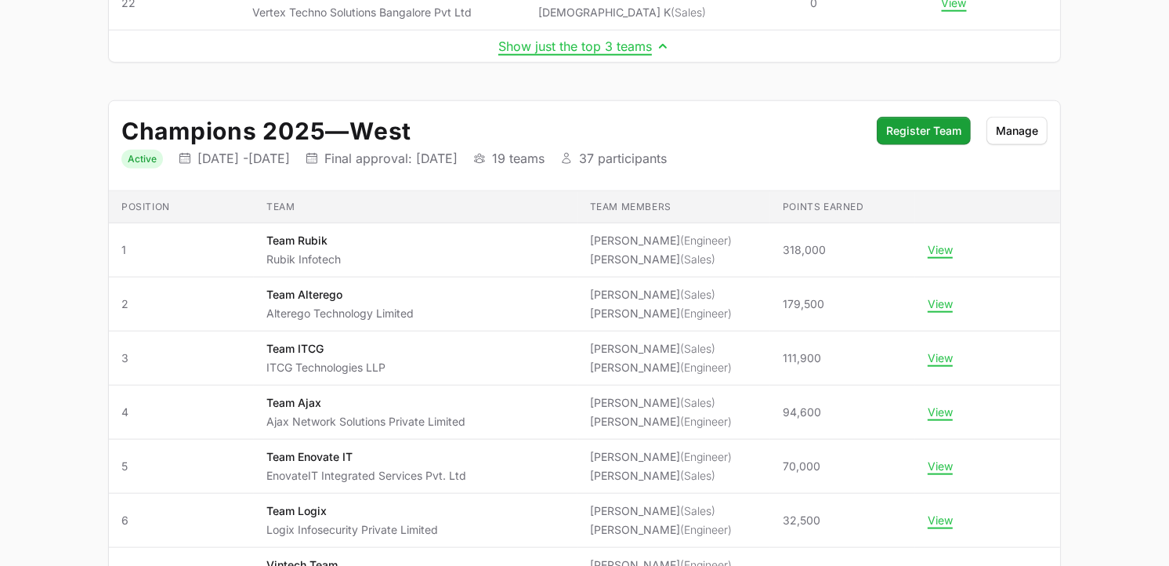
scroll to position [1465, 0]
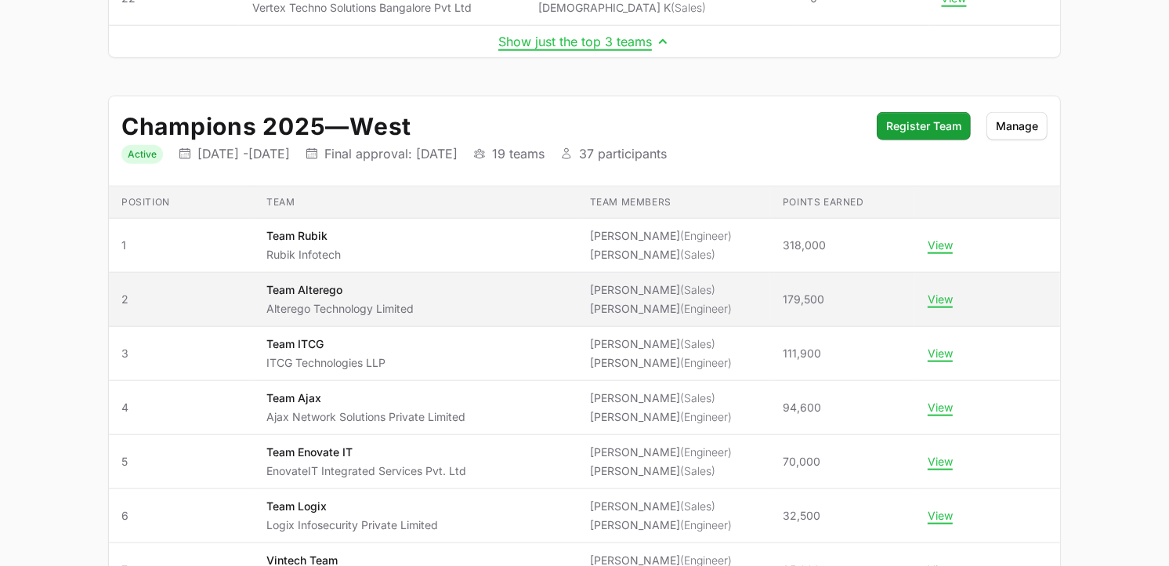
drag, startPoint x: 764, startPoint y: 301, endPoint x: 807, endPoint y: 302, distance: 43.1
click at [807, 302] on td "Points earned 179,500" at bounding box center [842, 300] width 145 height 54
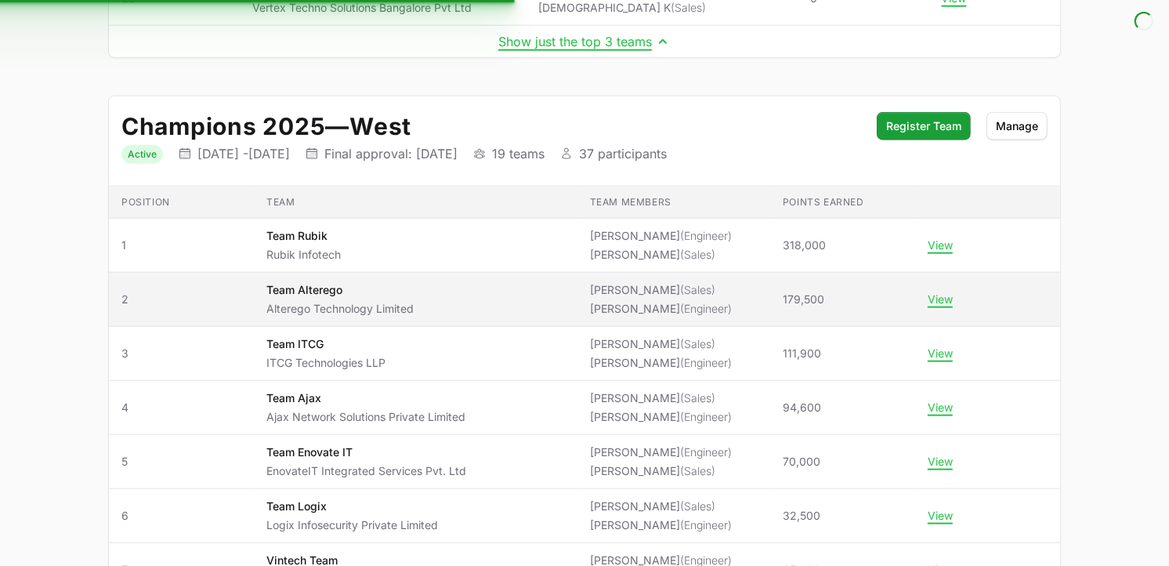
copy span "179,500"
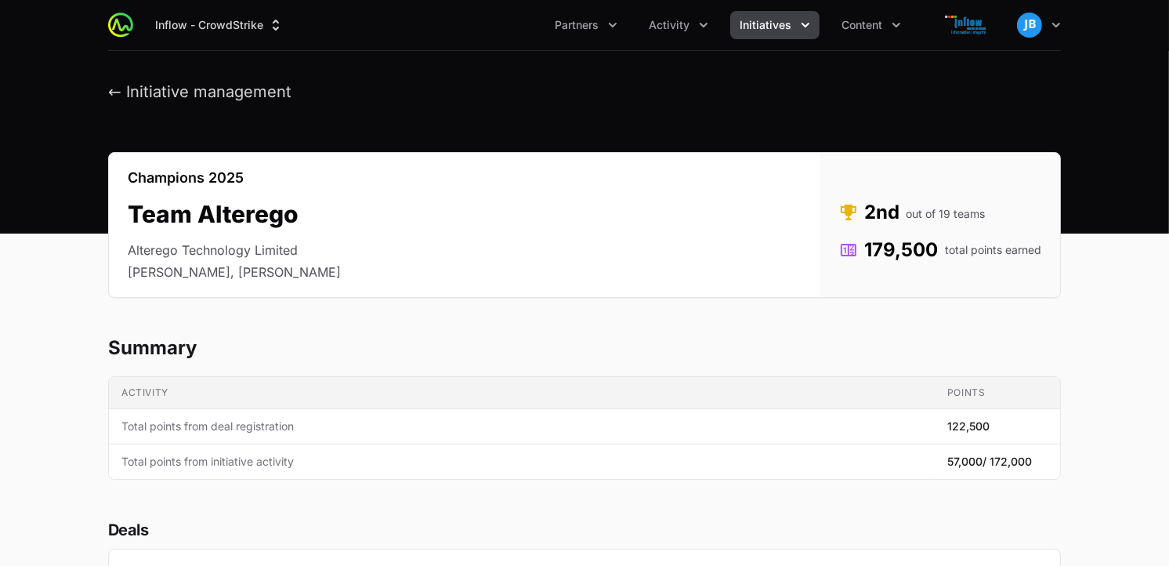
drag, startPoint x: 863, startPoint y: 251, endPoint x: 934, endPoint y: 253, distance: 70.5
click at [934, 253] on dd "179,500 total points earned" at bounding box center [940, 249] width 202 height 25
click at [808, 28] on icon "Initiatives menu" at bounding box center [805, 25] width 16 height 16
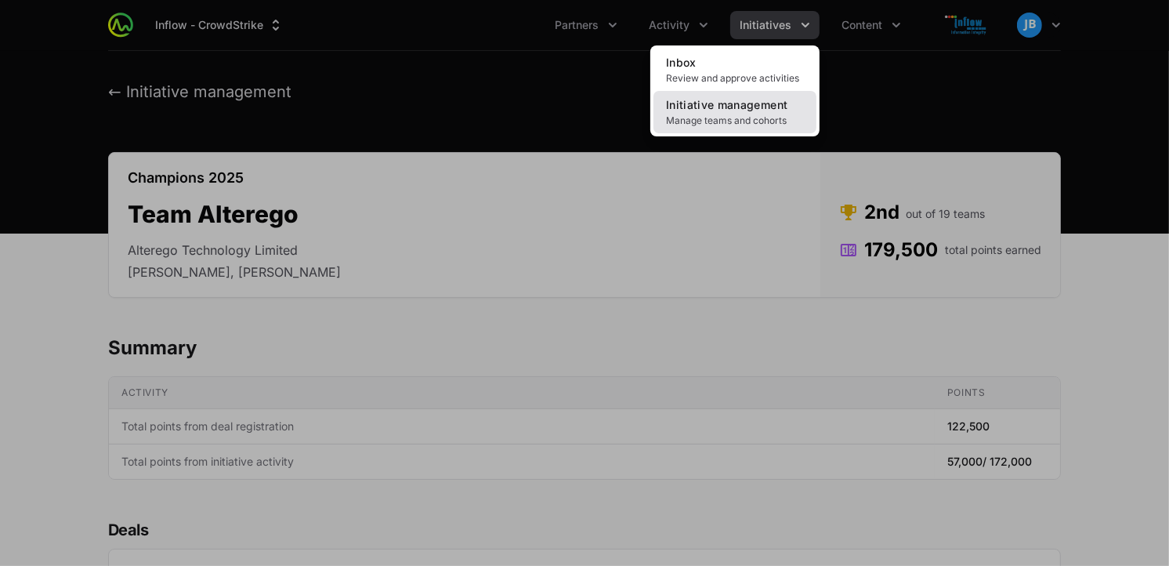
click at [718, 111] on link "Initiative management Manage teams and cohorts" at bounding box center [734, 112] width 163 height 42
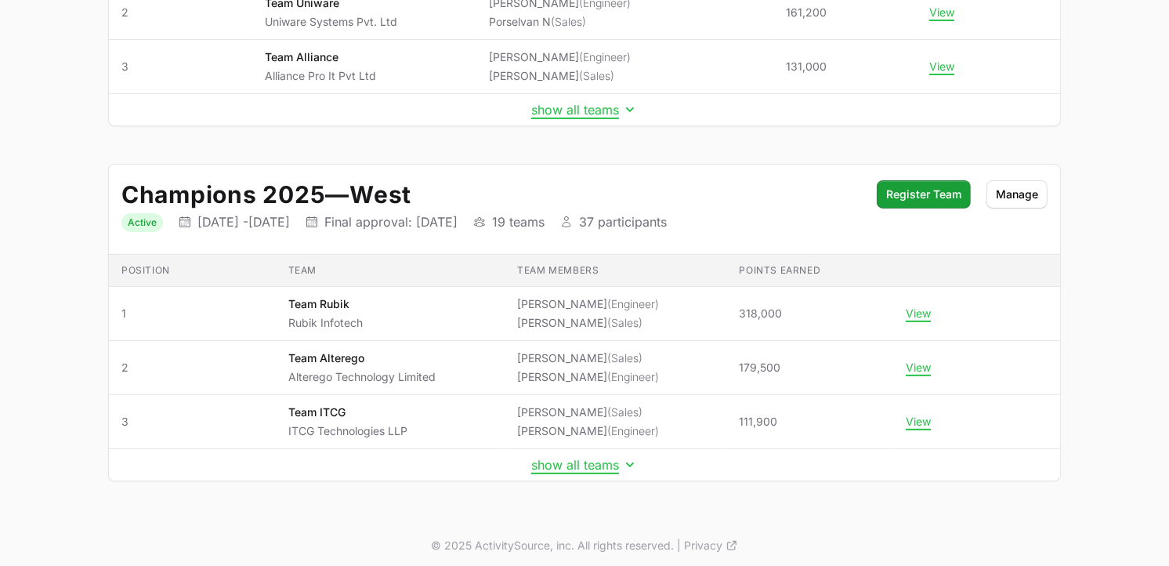
scroll to position [378, 0]
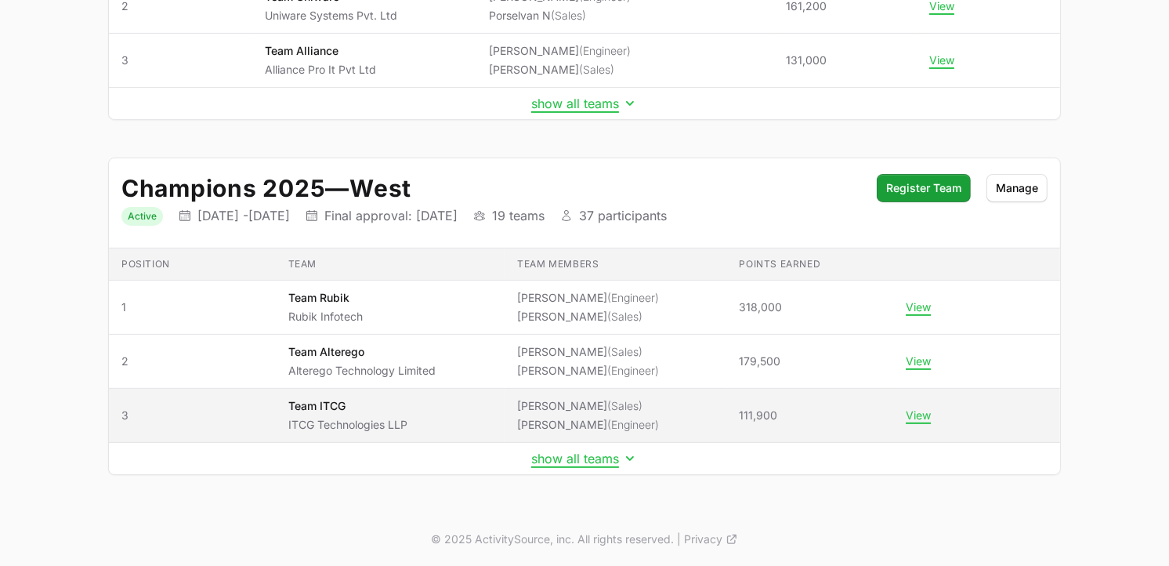
drag, startPoint x: 776, startPoint y: 410, endPoint x: 732, endPoint y: 416, distance: 44.2
click at [732, 416] on td "Points earned 111,900" at bounding box center [809, 416] width 167 height 54
copy span "111,900"
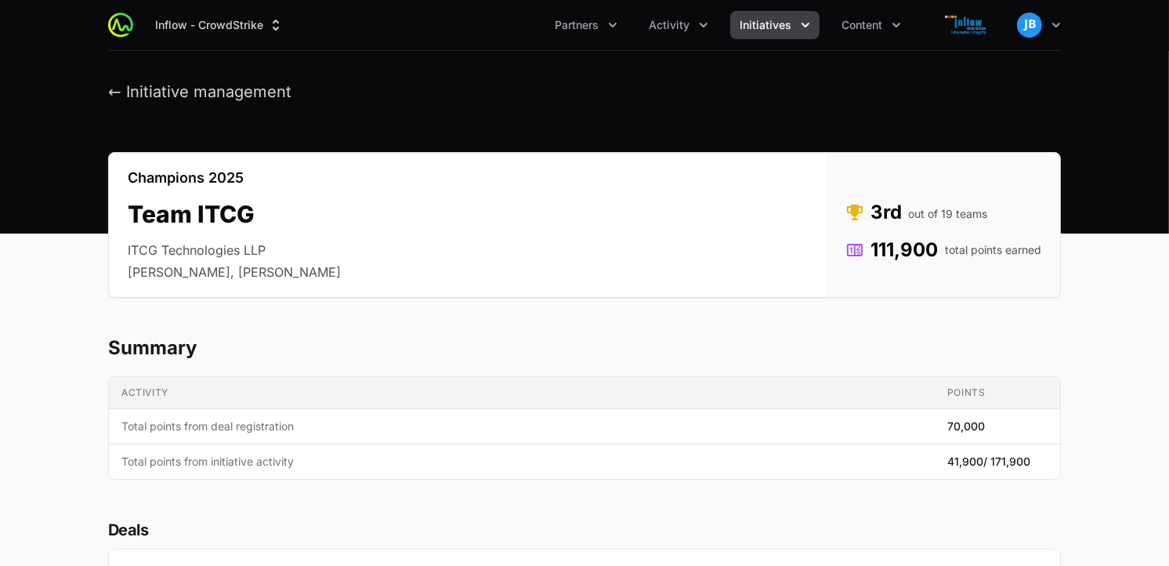
click at [793, 27] on button "Initiatives" at bounding box center [774, 25] width 89 height 28
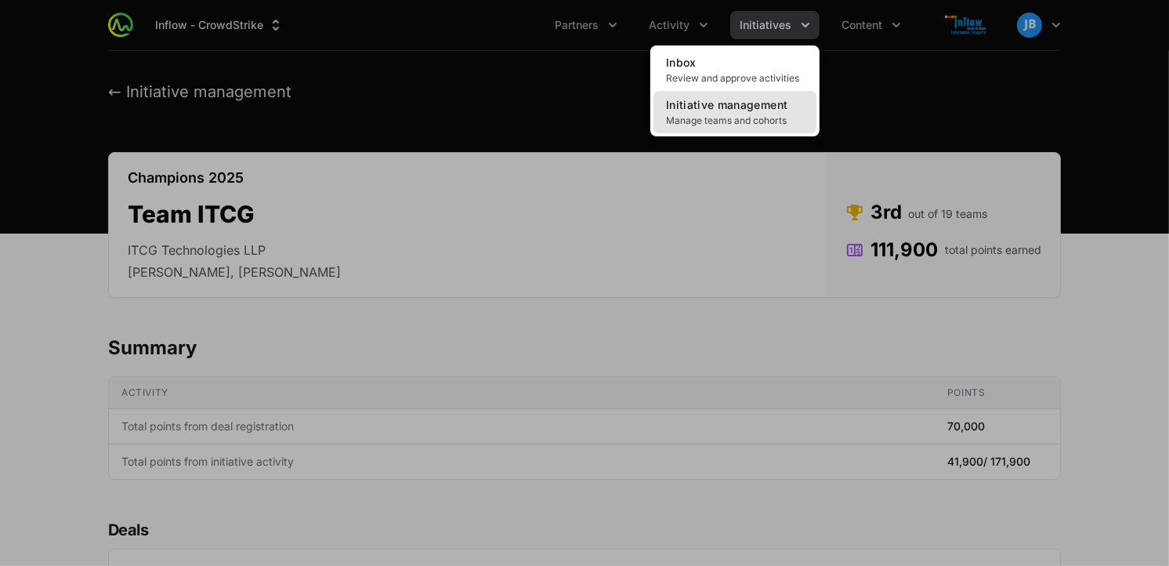
click at [768, 112] on link "Initiative management Manage teams and cohorts" at bounding box center [734, 112] width 163 height 42
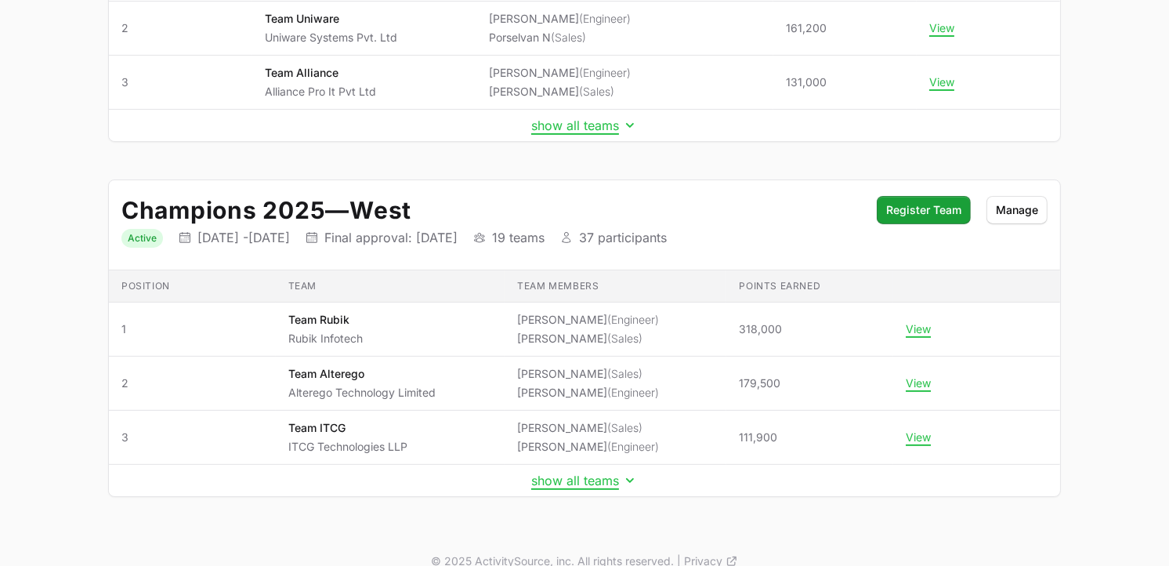
scroll to position [378, 0]
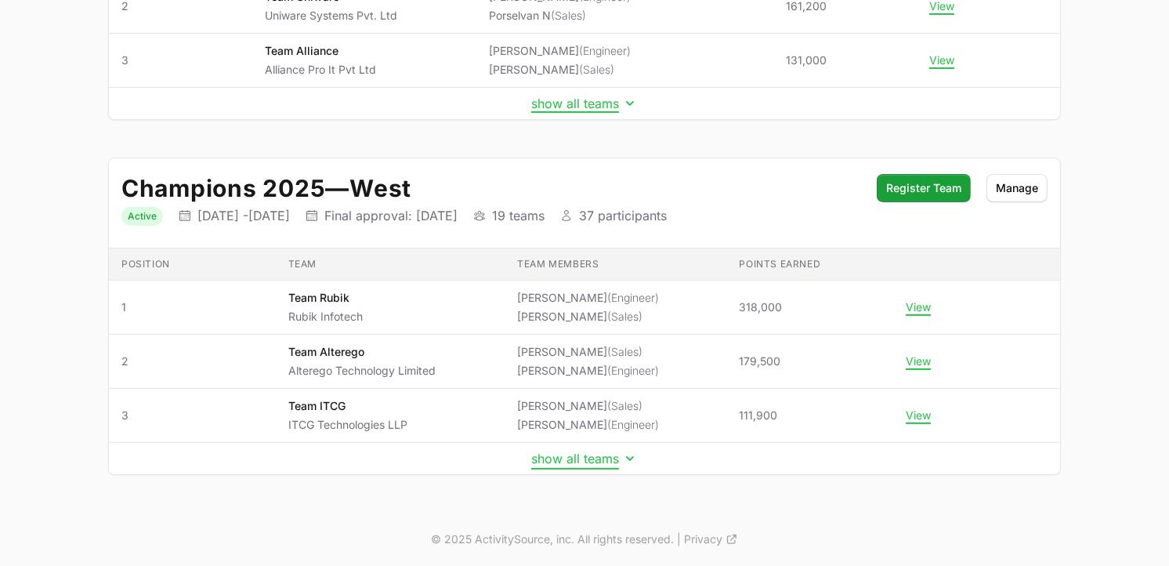
click at [605, 459] on button "show all teams" at bounding box center [584, 458] width 107 height 16
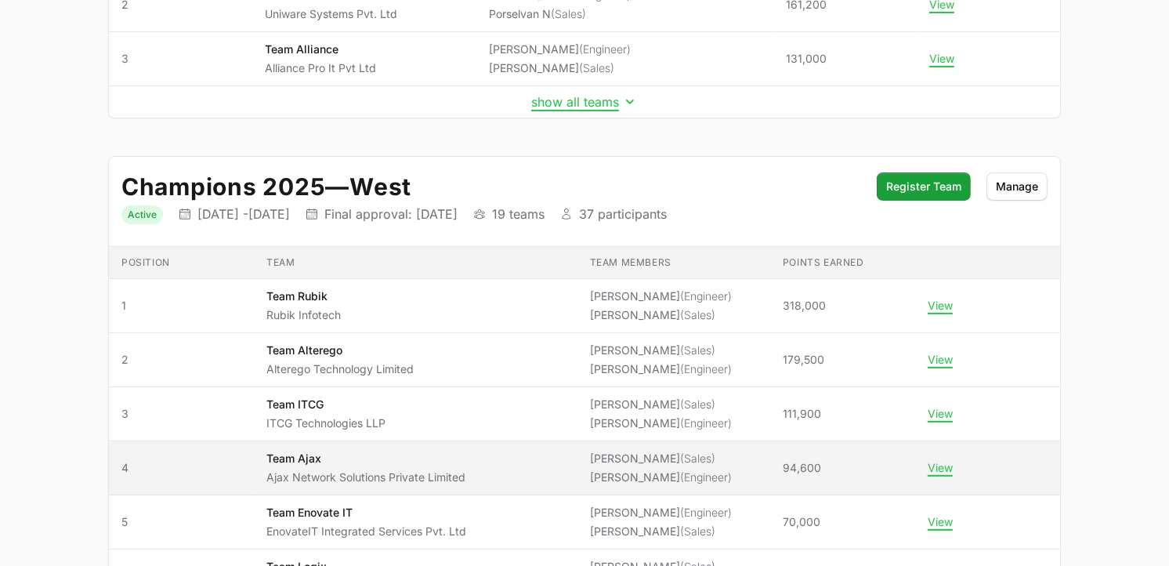
drag, startPoint x: 811, startPoint y: 465, endPoint x: 757, endPoint y: 466, distance: 54.1
click at [770, 466] on td "Points earned 94,600" at bounding box center [842, 468] width 145 height 54
copy span "94,600"
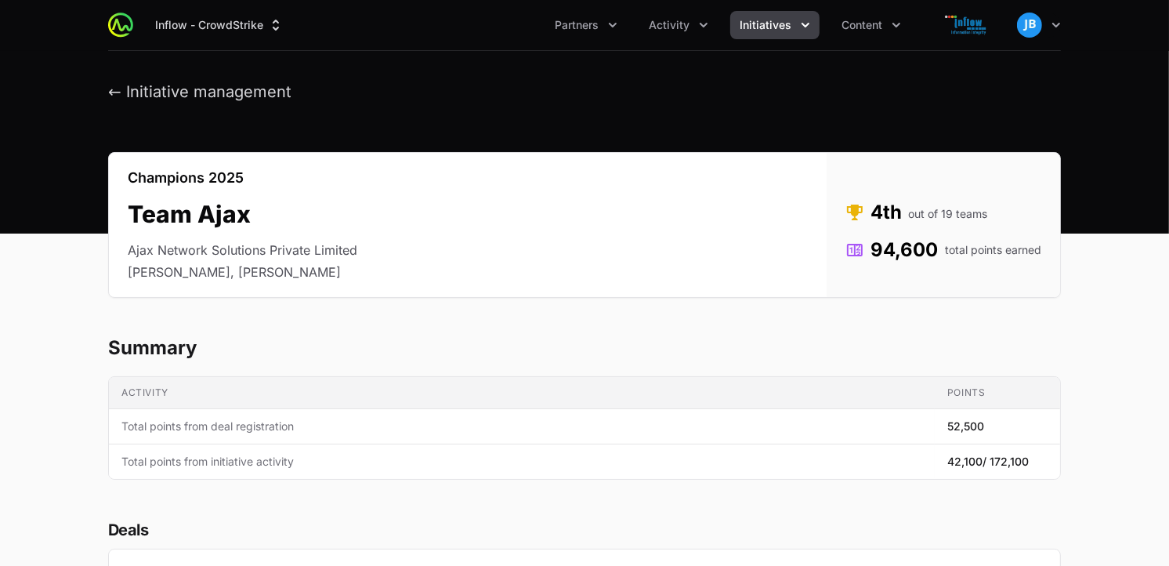
click at [786, 26] on span "Initiatives" at bounding box center [765, 25] width 52 height 16
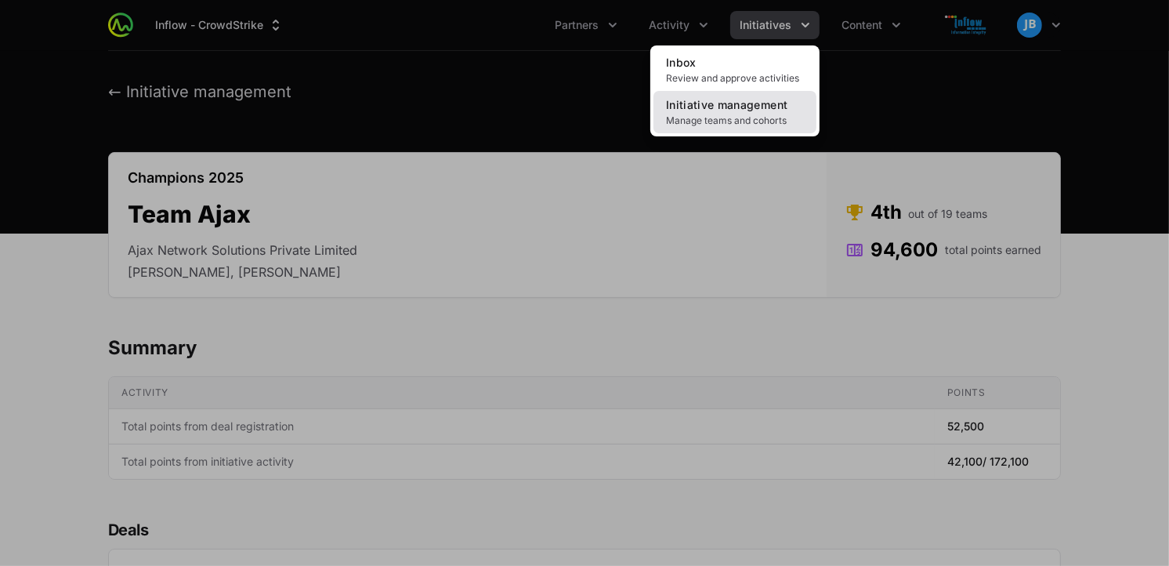
click at [722, 131] on link "Initiative management Manage teams and cohorts" at bounding box center [734, 112] width 163 height 42
